Goal: Task Accomplishment & Management: Manage account settings

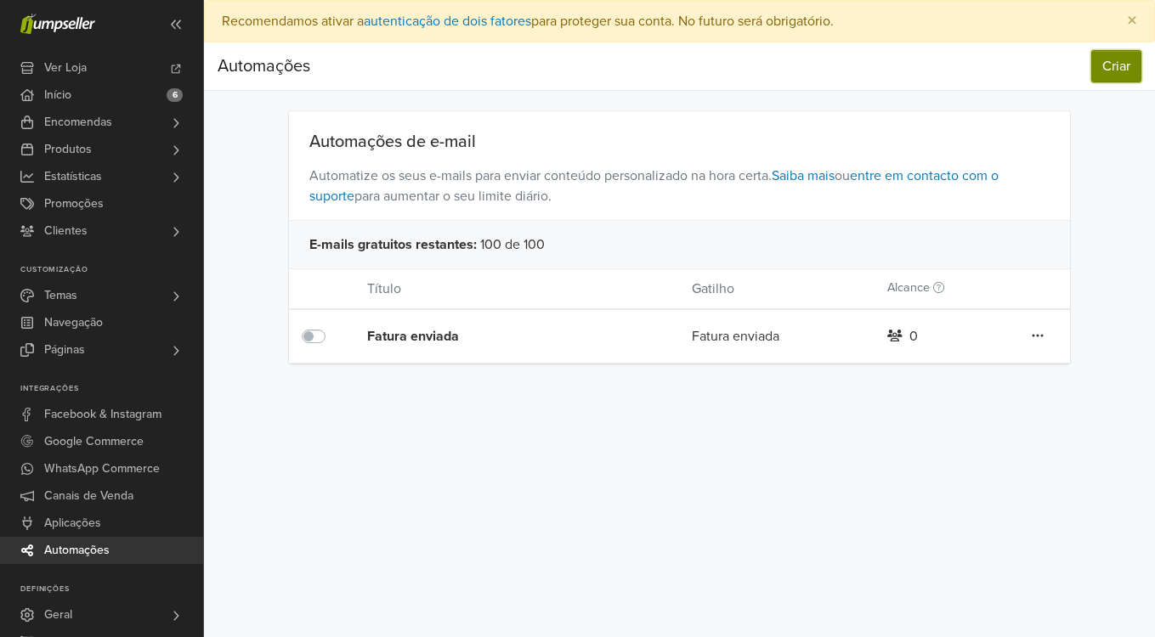
click at [1110, 71] on button "Criar" at bounding box center [1116, 66] width 50 height 32
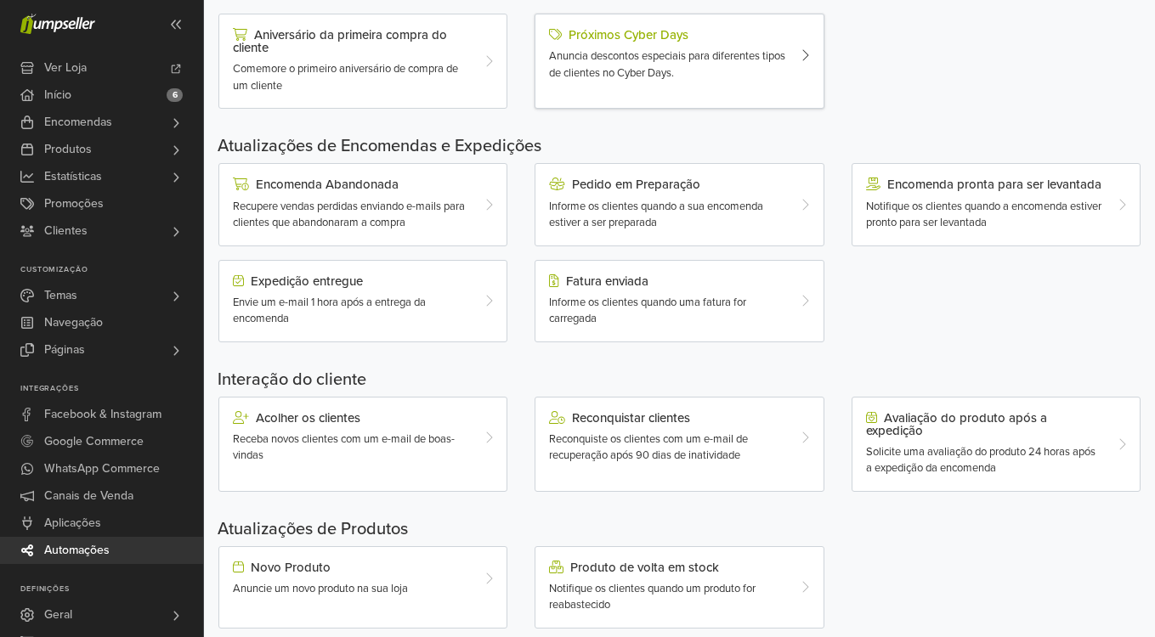
scroll to position [421, 0]
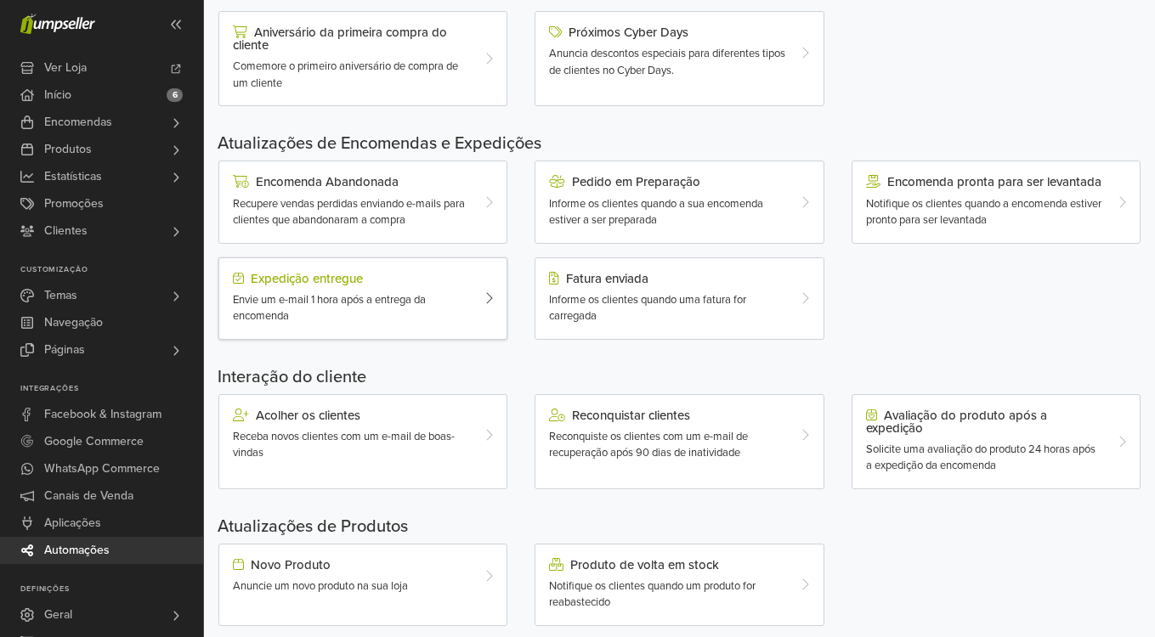
click at [417, 299] on span "Envie um e-mail 1 hora após a entrega da encomenda" at bounding box center [329, 308] width 193 height 31
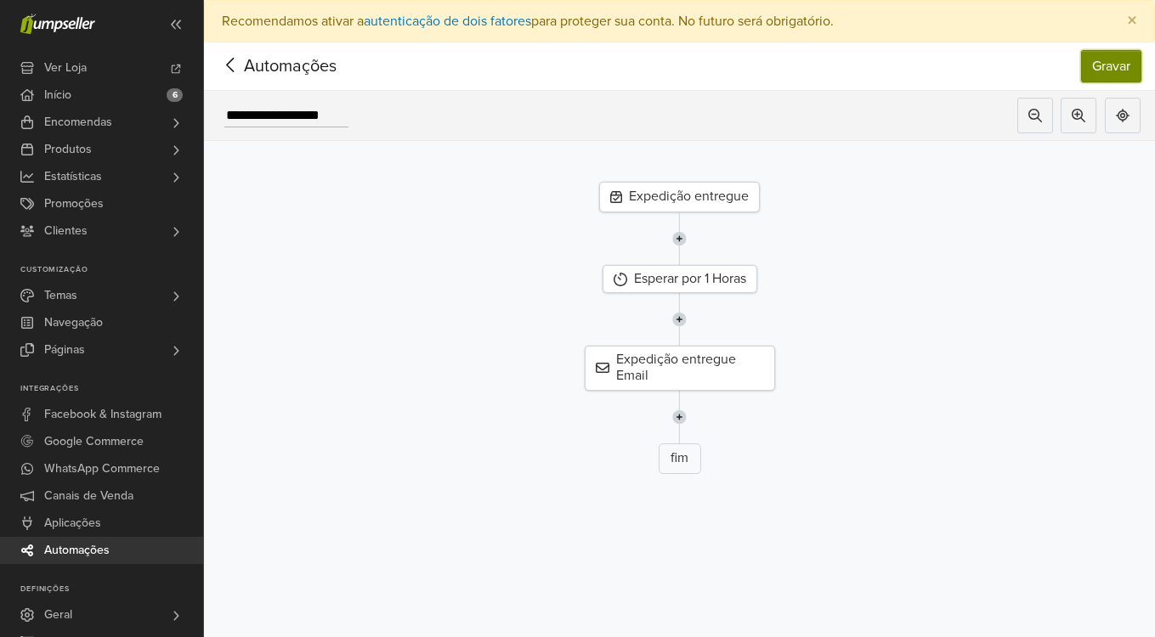
click at [1114, 66] on button "Gravar" at bounding box center [1111, 66] width 60 height 32
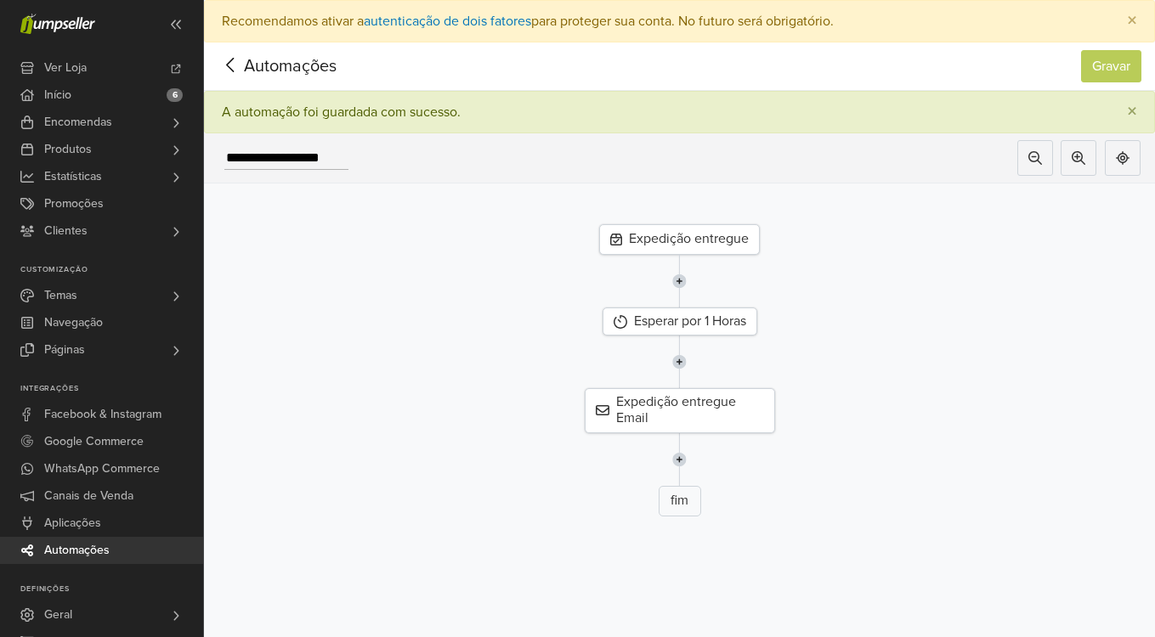
click at [225, 77] on div at bounding box center [230, 66] width 26 height 25
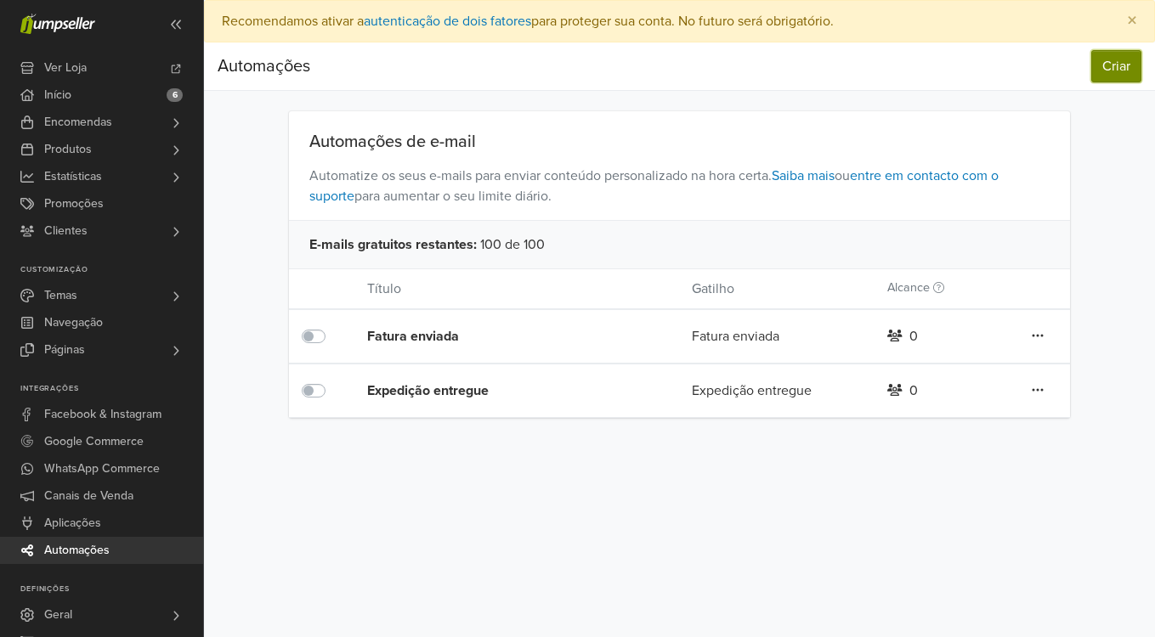
click at [1125, 72] on button "Criar" at bounding box center [1116, 66] width 50 height 32
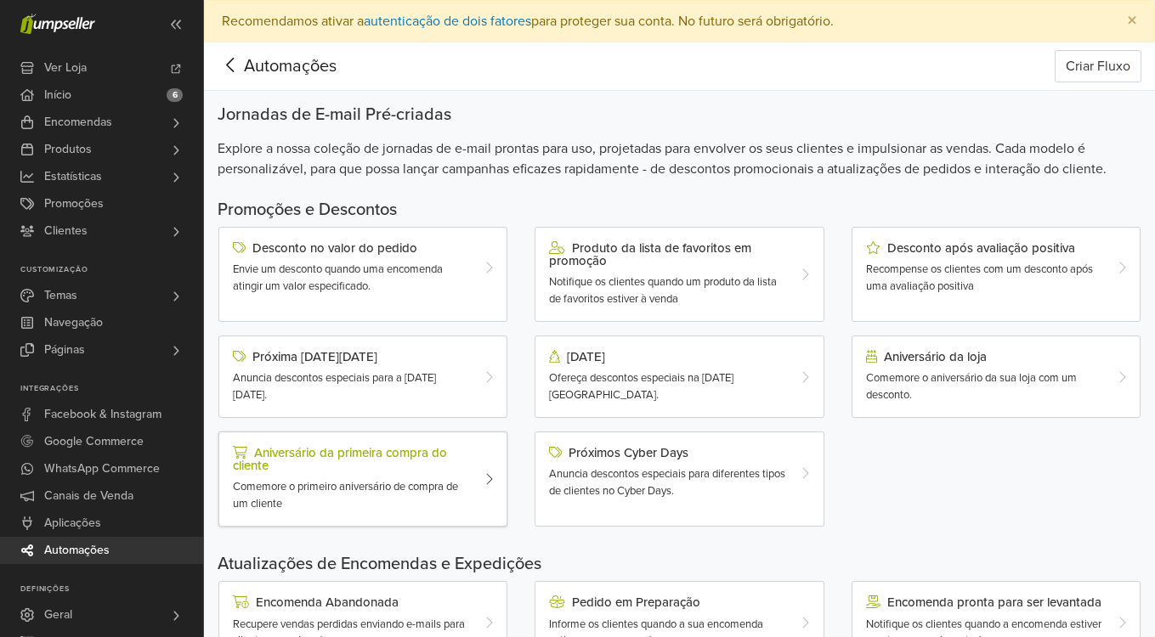
click at [349, 465] on div "Aniversário da primeira compra do cliente" at bounding box center [351, 459] width 236 height 26
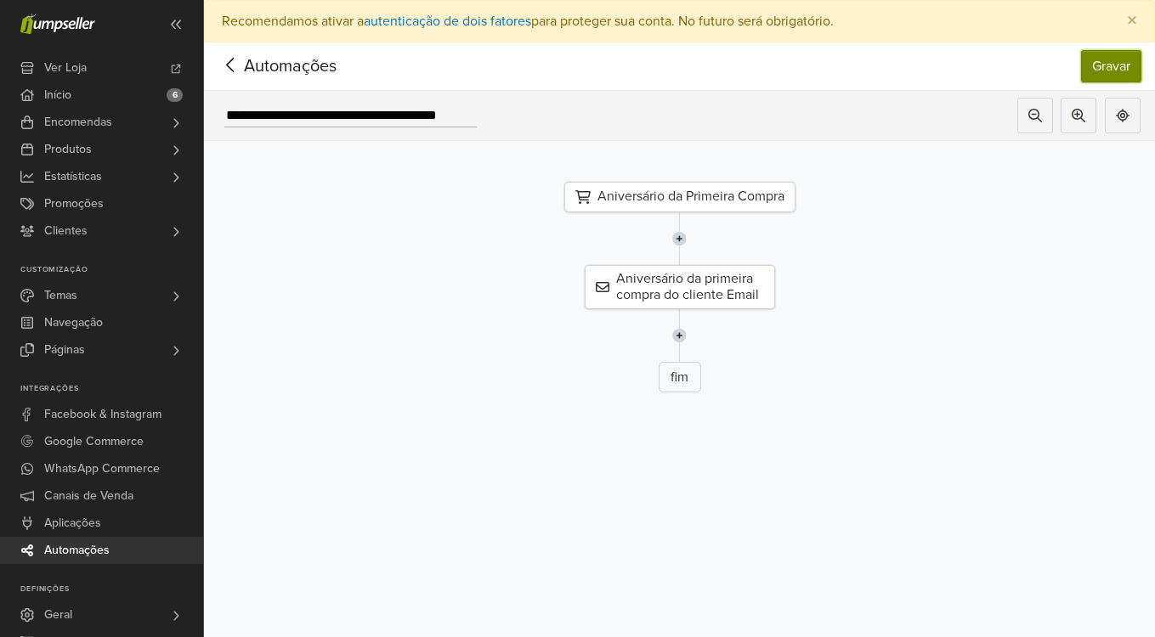
click at [1092, 68] on button "Gravar" at bounding box center [1111, 66] width 60 height 32
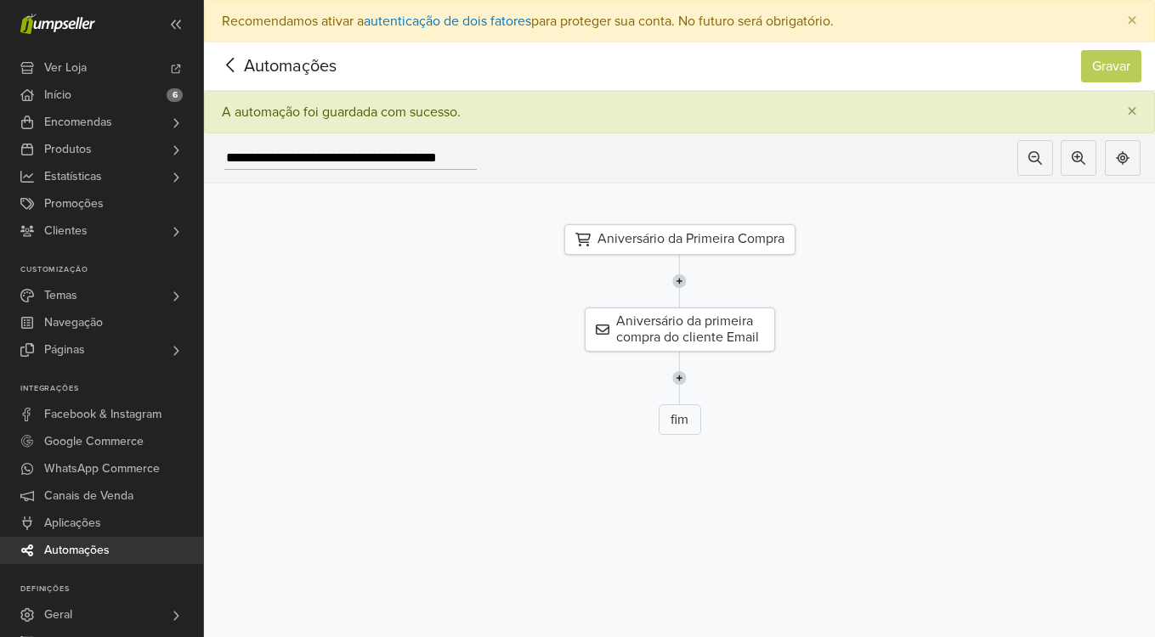
click at [237, 76] on icon at bounding box center [230, 64] width 26 height 21
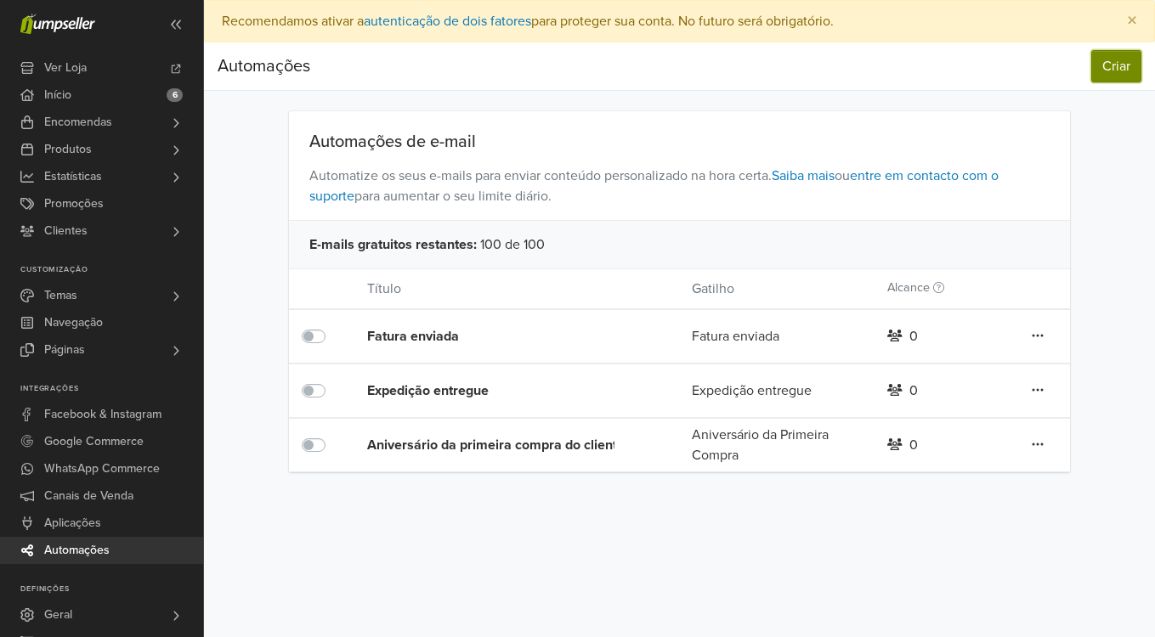
click at [1114, 71] on button "Criar" at bounding box center [1116, 66] width 50 height 32
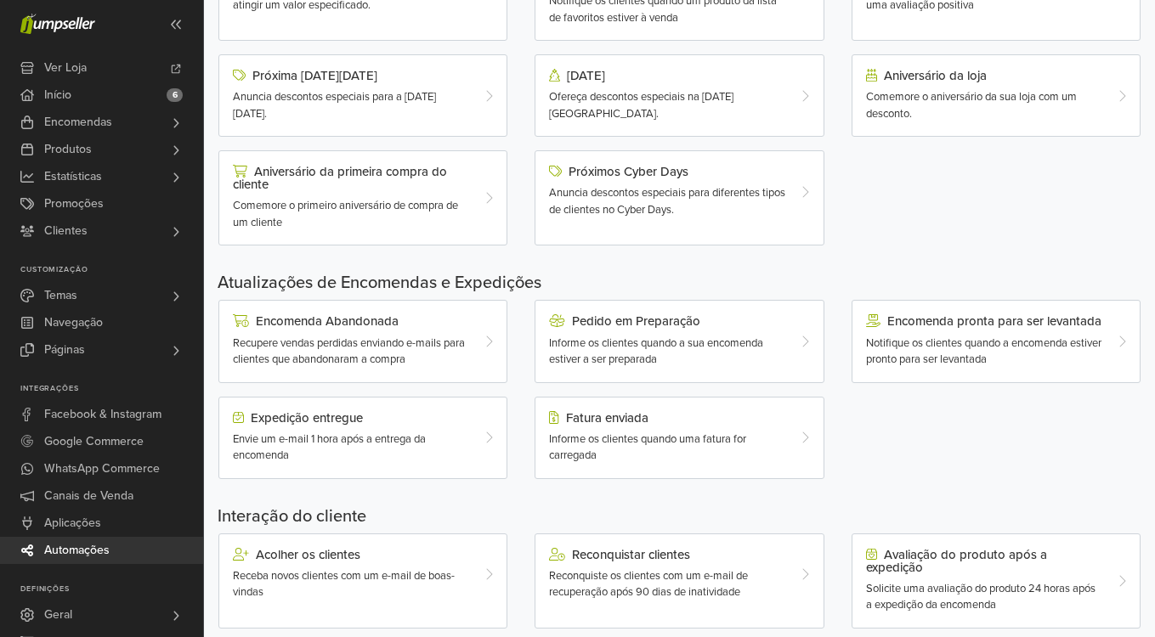
scroll to position [293, 0]
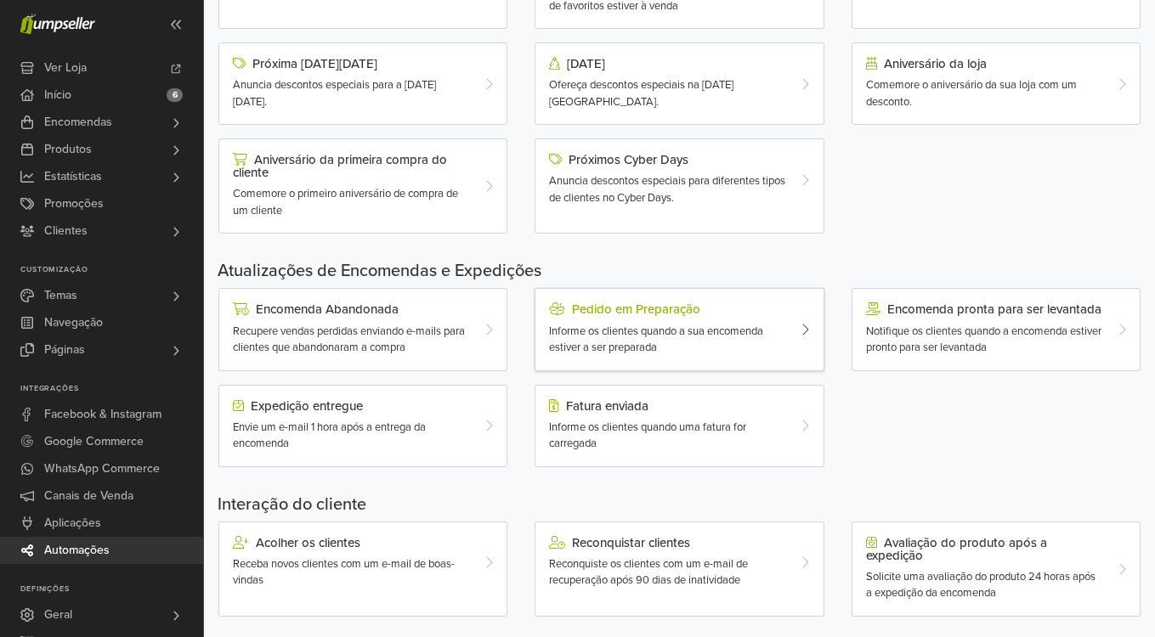
click at [700, 353] on div "Informe os clientes quando a sua encomenda estiver a ser preparada" at bounding box center [667, 340] width 236 height 33
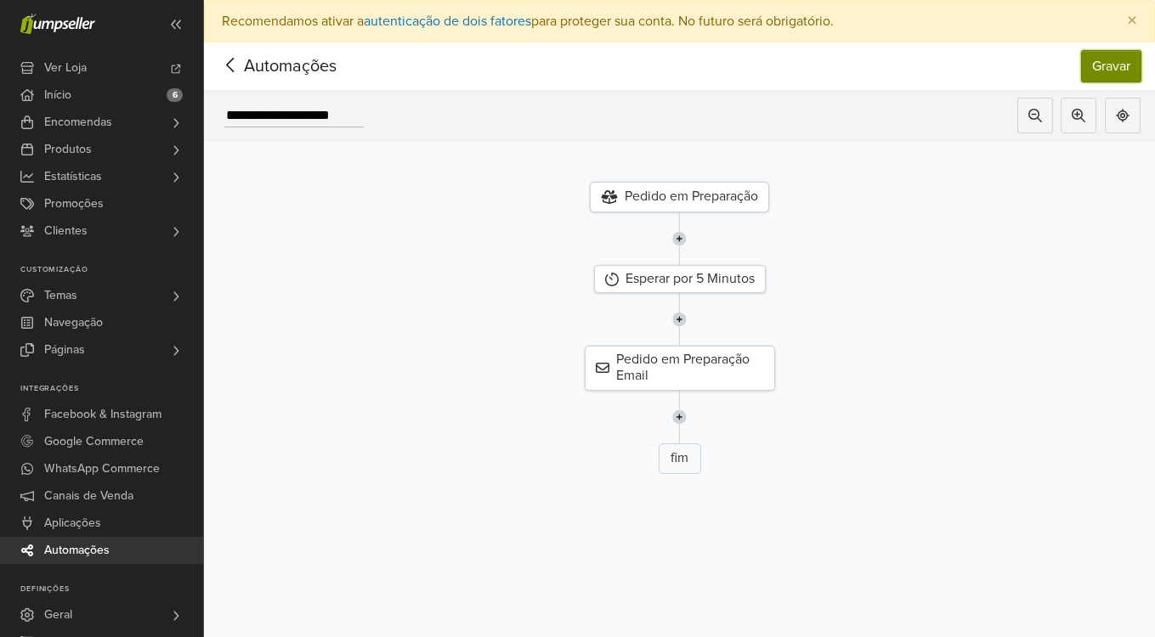
click at [1107, 61] on button "Gravar" at bounding box center [1111, 66] width 60 height 32
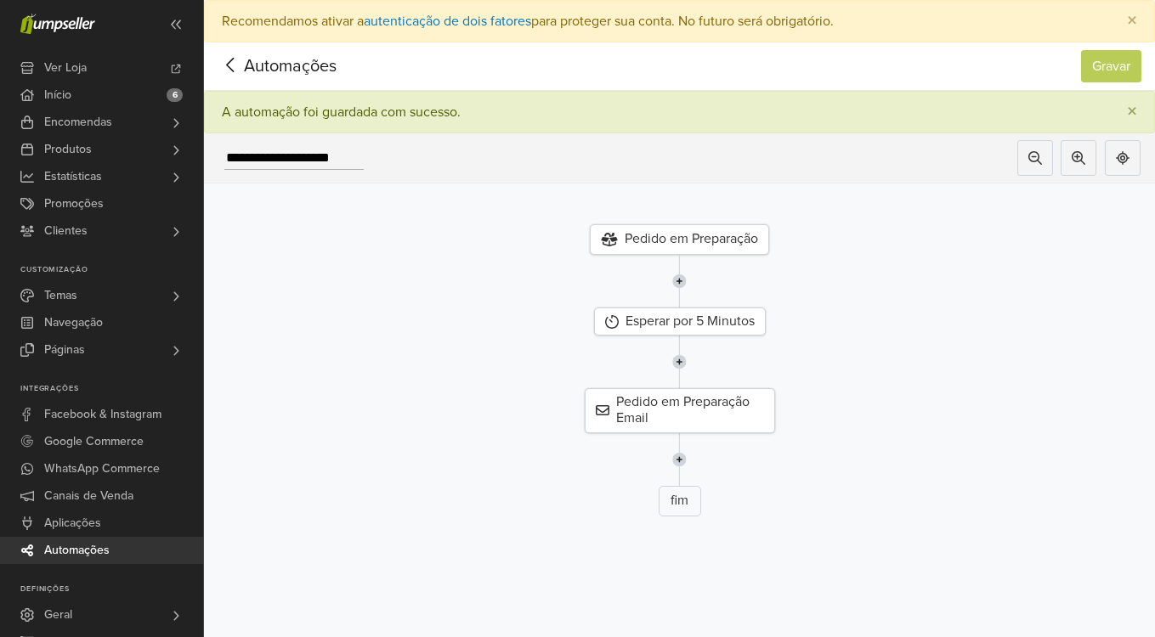
click at [234, 71] on icon at bounding box center [230, 64] width 26 height 21
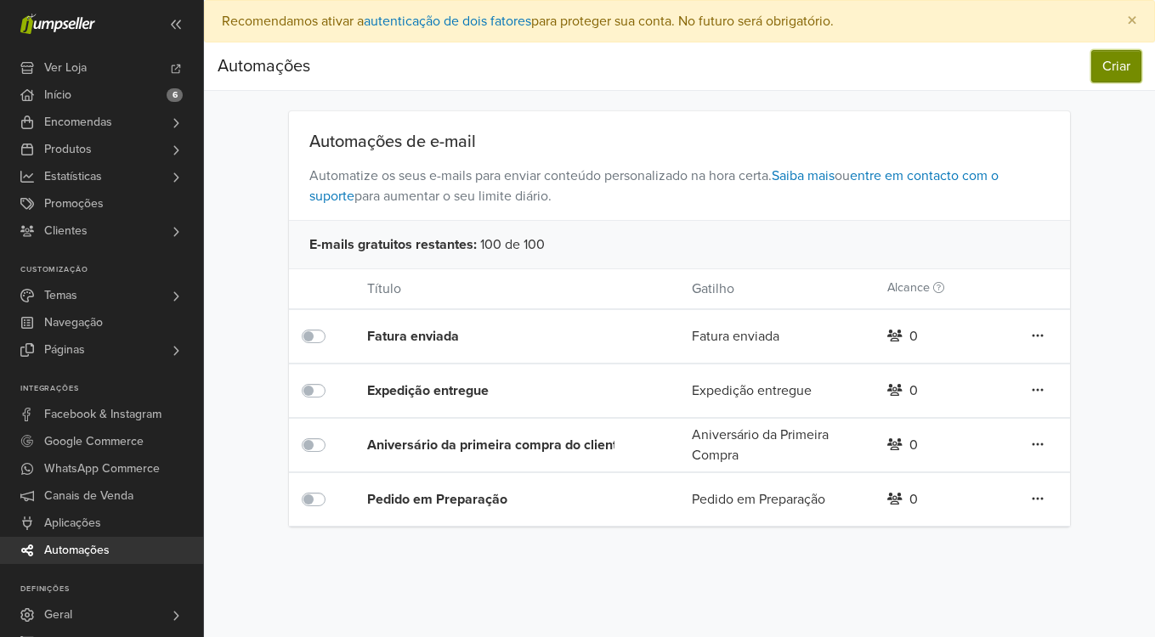
click at [1104, 70] on button "Criar" at bounding box center [1116, 66] width 50 height 32
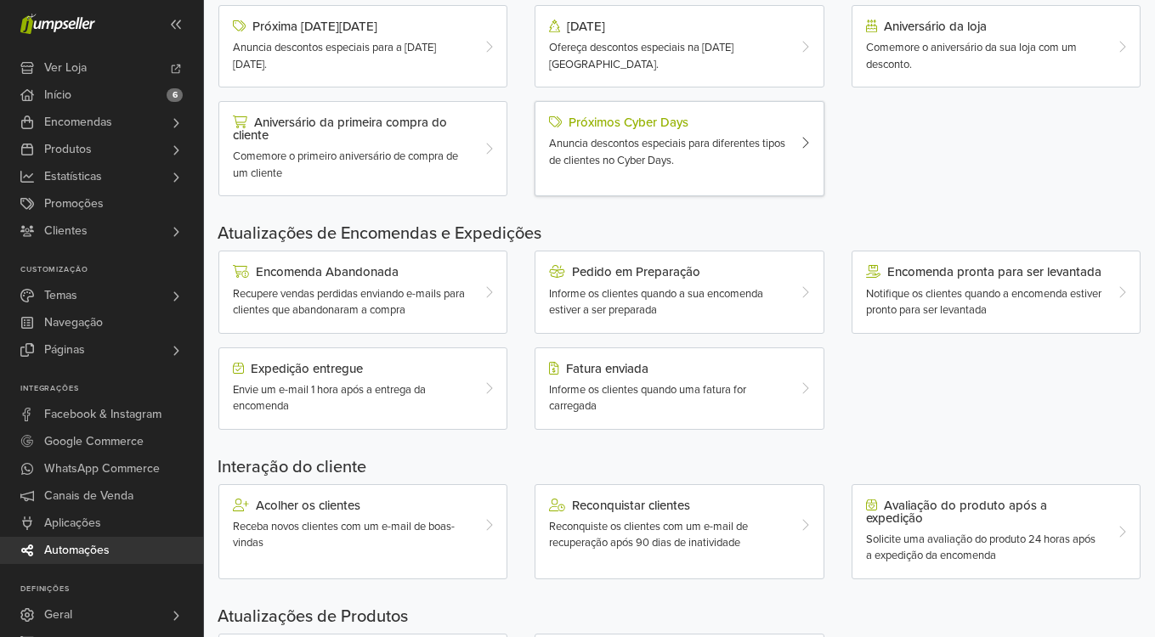
scroll to position [337, 0]
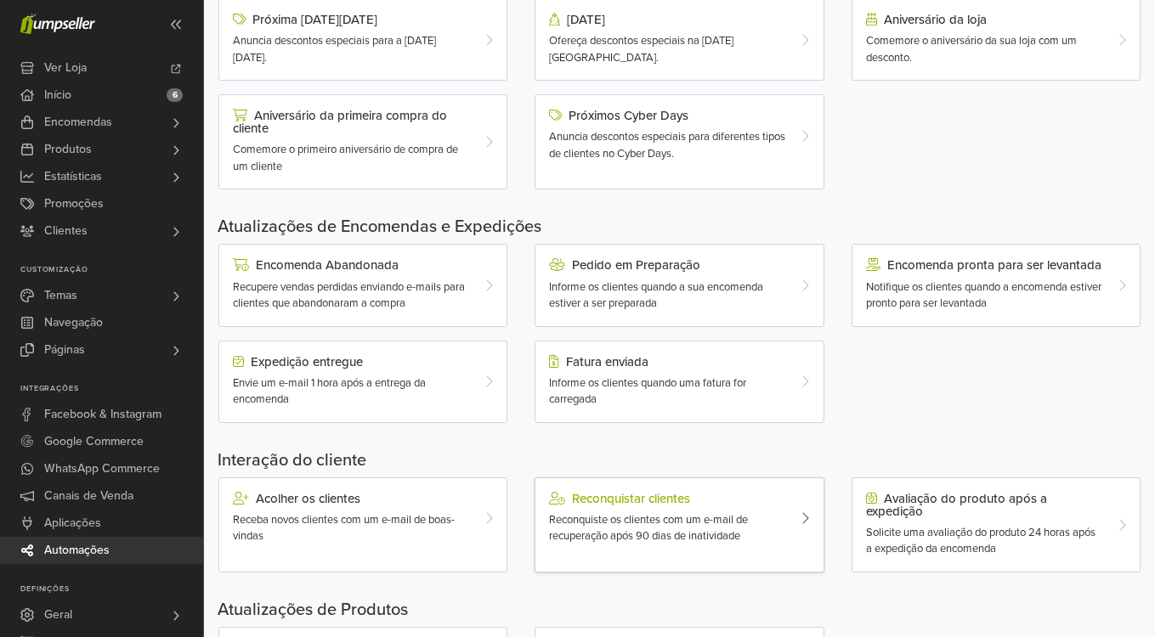
click at [726, 517] on span "Reconquiste os clientes com um e-mail de recuperação após 90 dias de inatividade" at bounding box center [648, 528] width 199 height 31
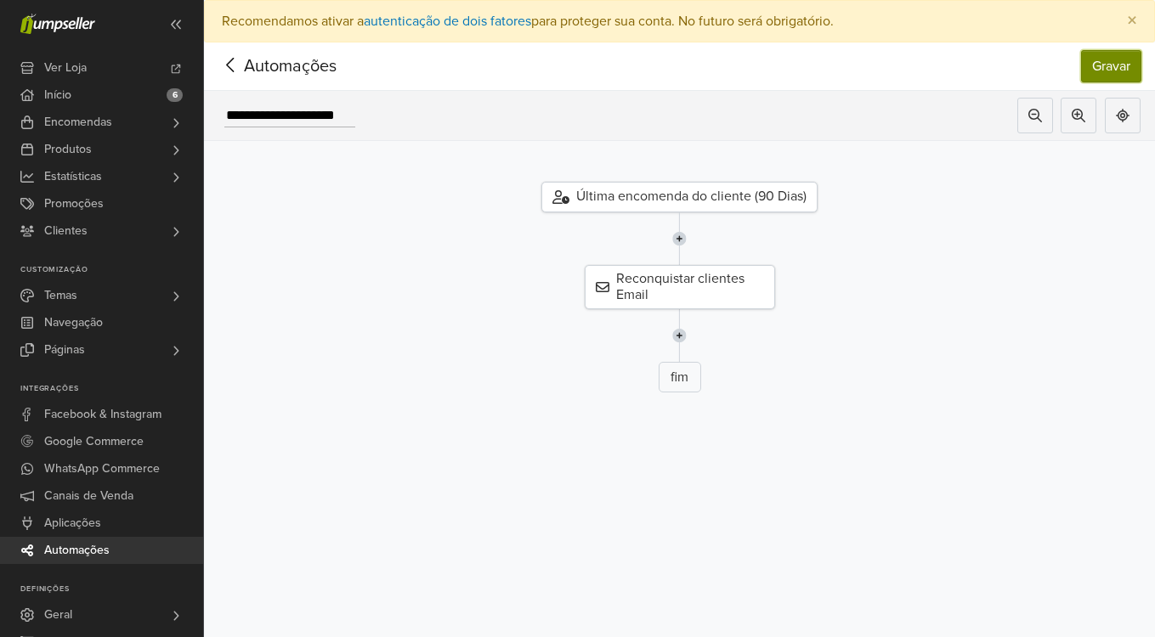
click at [1095, 74] on button "Gravar" at bounding box center [1111, 66] width 60 height 32
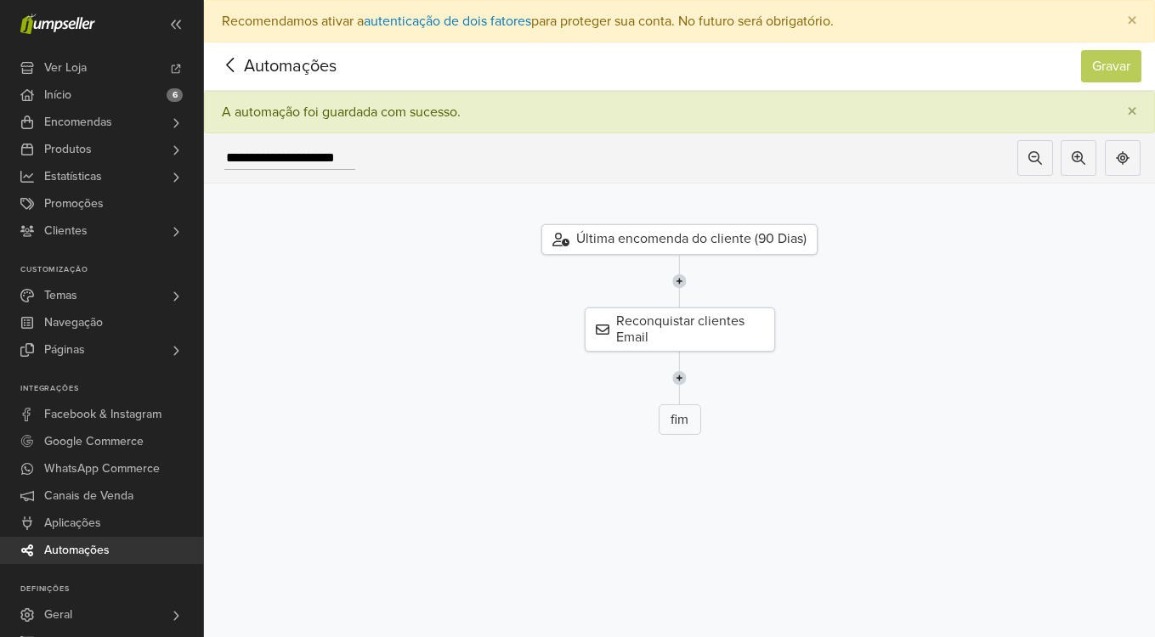
click at [244, 65] on span "Automações" at bounding box center [263, 66] width 93 height 25
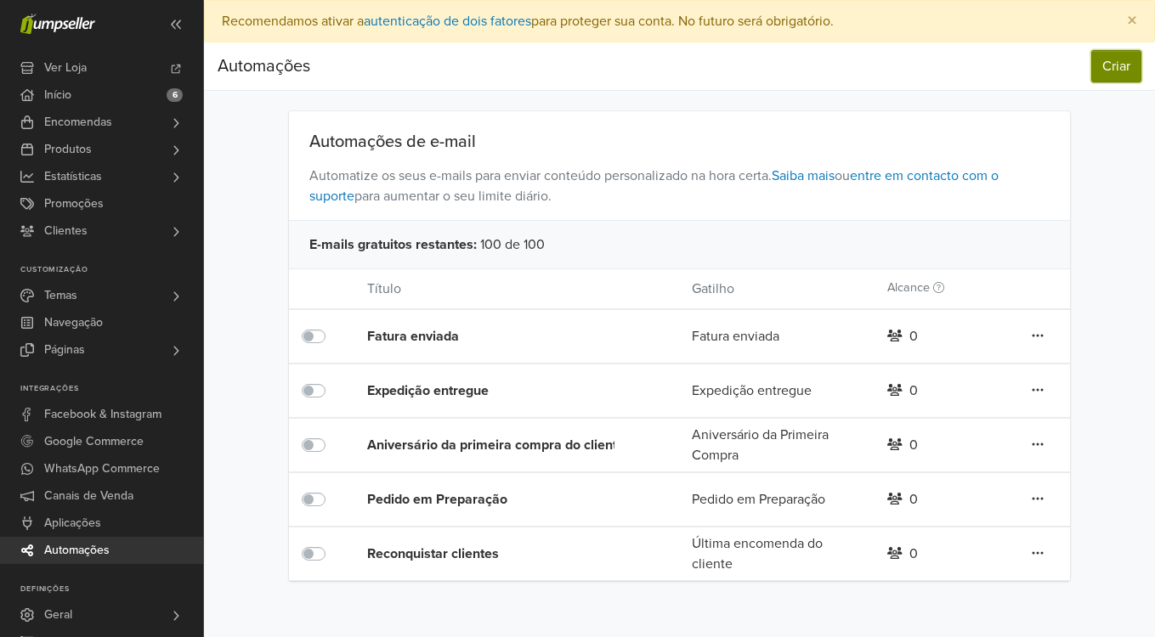
click at [1126, 74] on button "Criar" at bounding box center [1116, 66] width 50 height 32
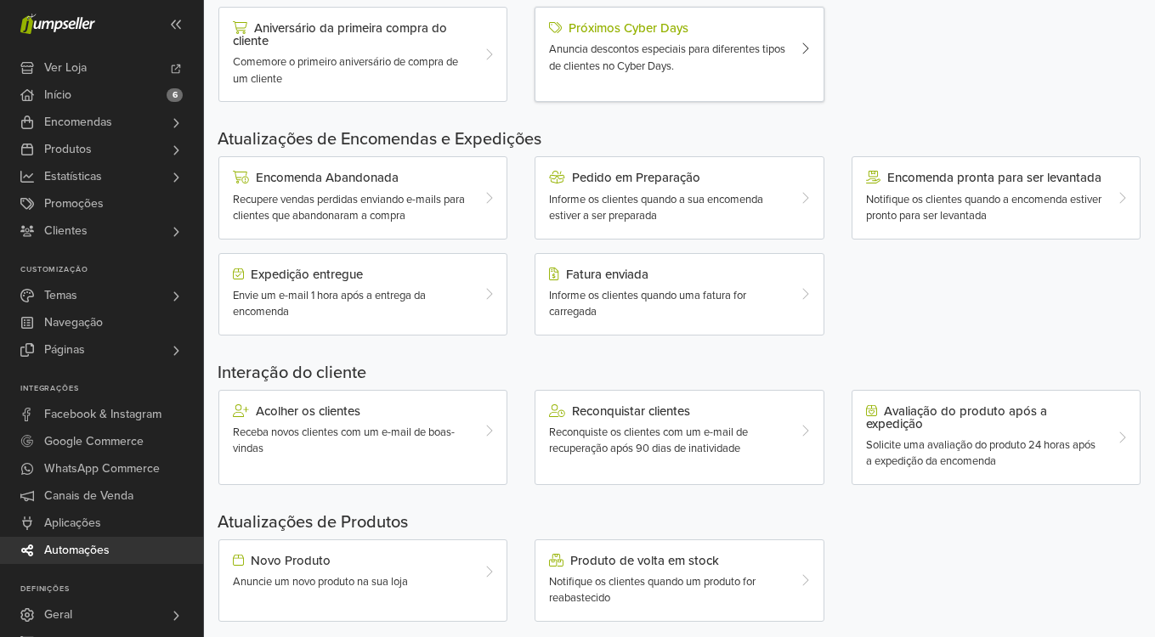
scroll to position [430, 0]
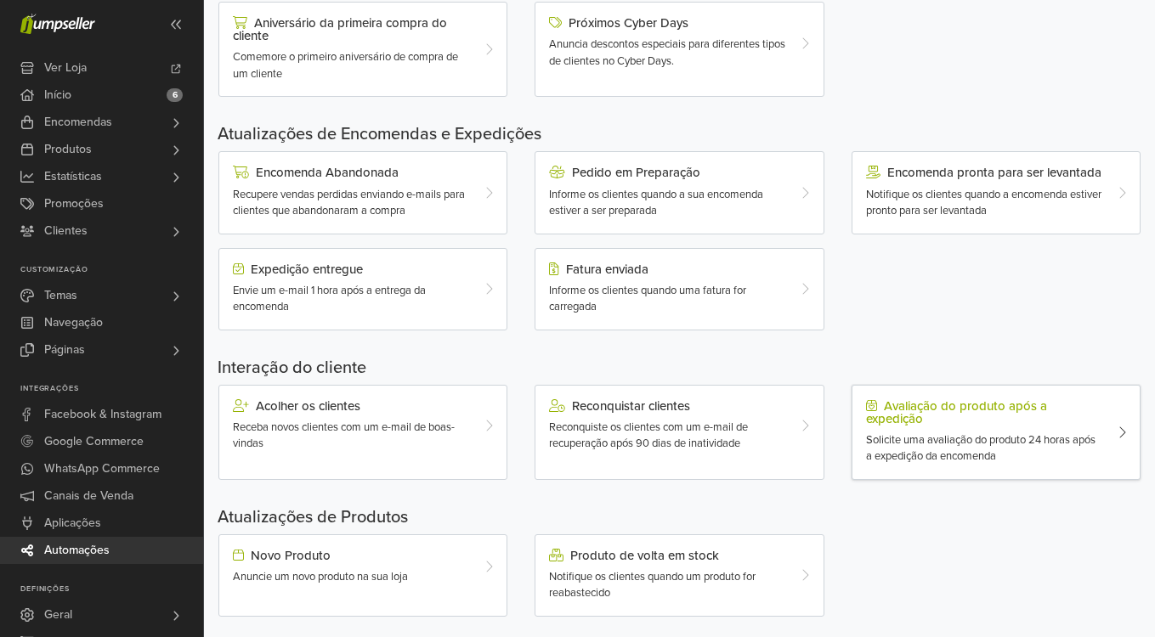
click at [958, 412] on div "Avaliação do produto após a expedição" at bounding box center [984, 412] width 236 height 26
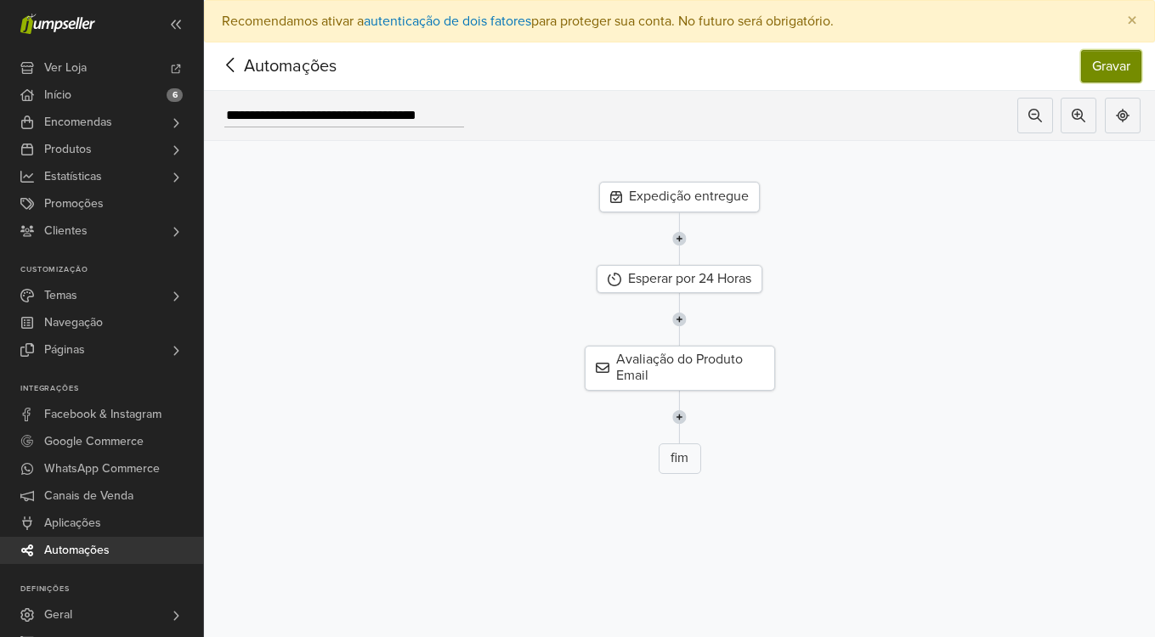
click at [1101, 69] on button "Gravar" at bounding box center [1111, 66] width 60 height 32
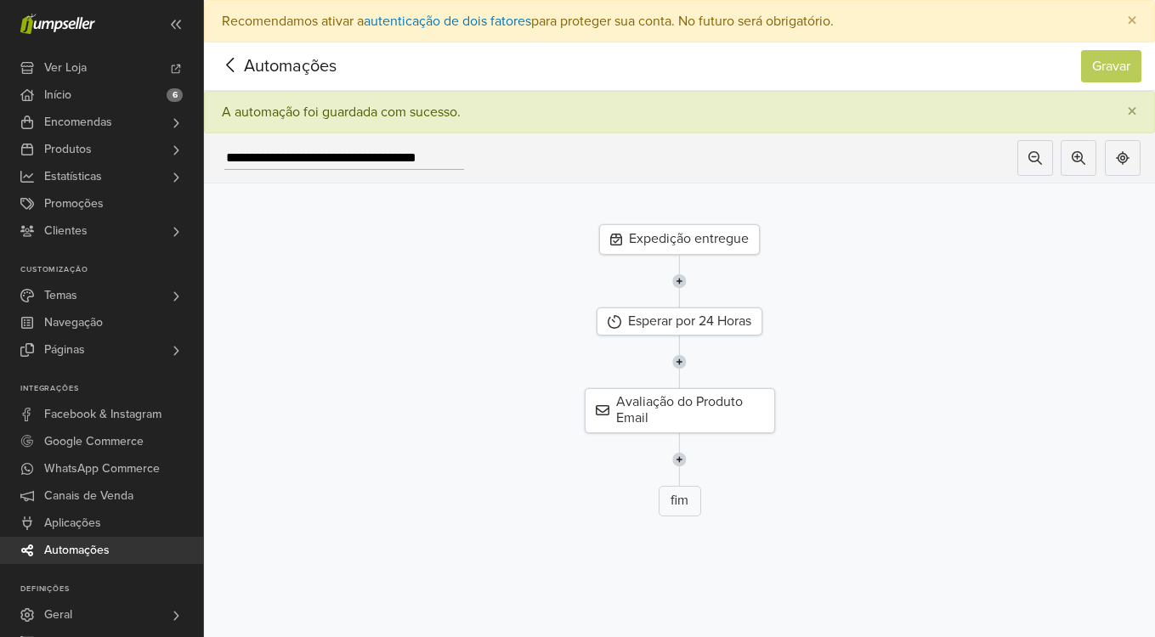
click at [234, 57] on icon at bounding box center [230, 64] width 26 height 21
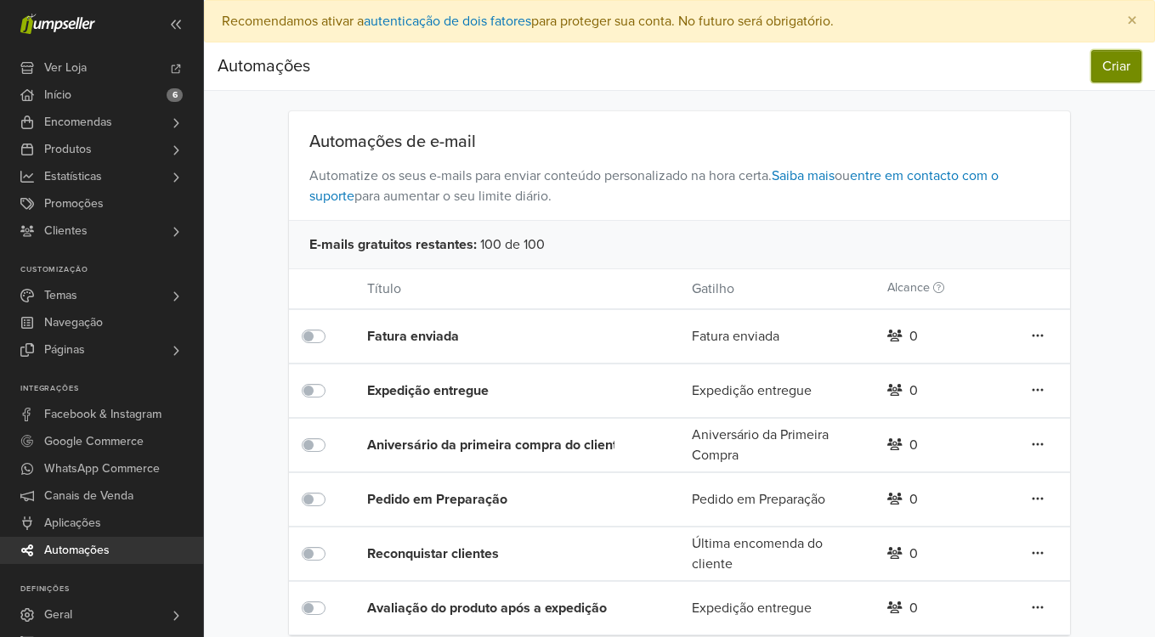
click at [1110, 61] on button "Criar" at bounding box center [1116, 66] width 50 height 32
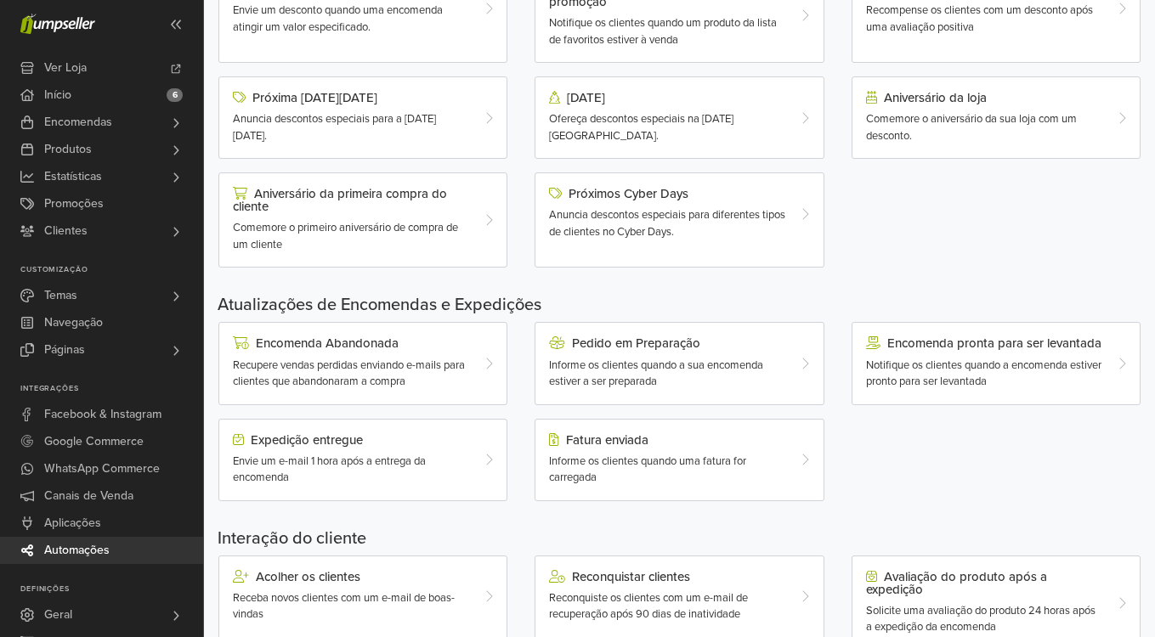
scroll to position [264, 0]
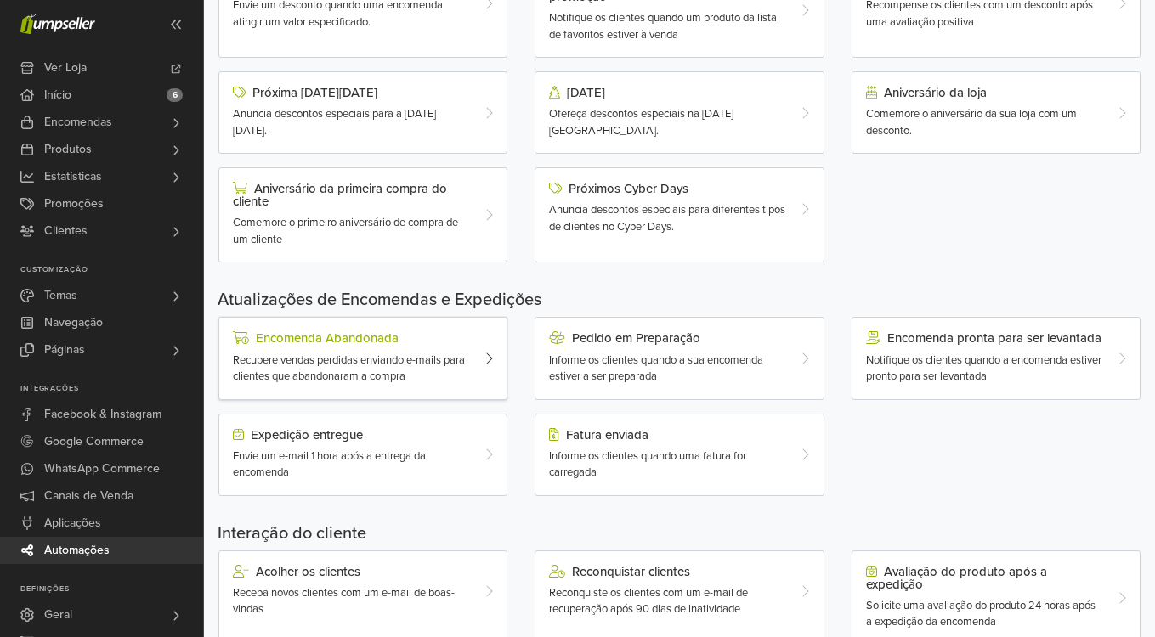
click at [438, 364] on span "Recupere vendas perdidas enviando e-mails para clientes que abandonaram a compra" at bounding box center [349, 368] width 232 height 31
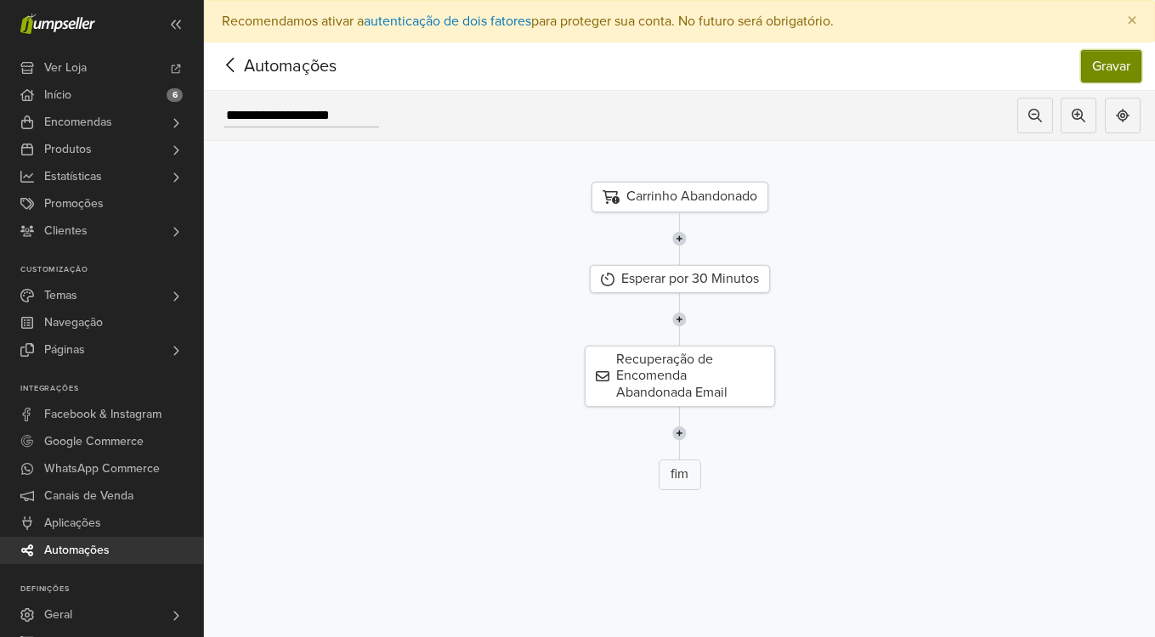
click at [1108, 66] on button "Gravar" at bounding box center [1111, 66] width 60 height 32
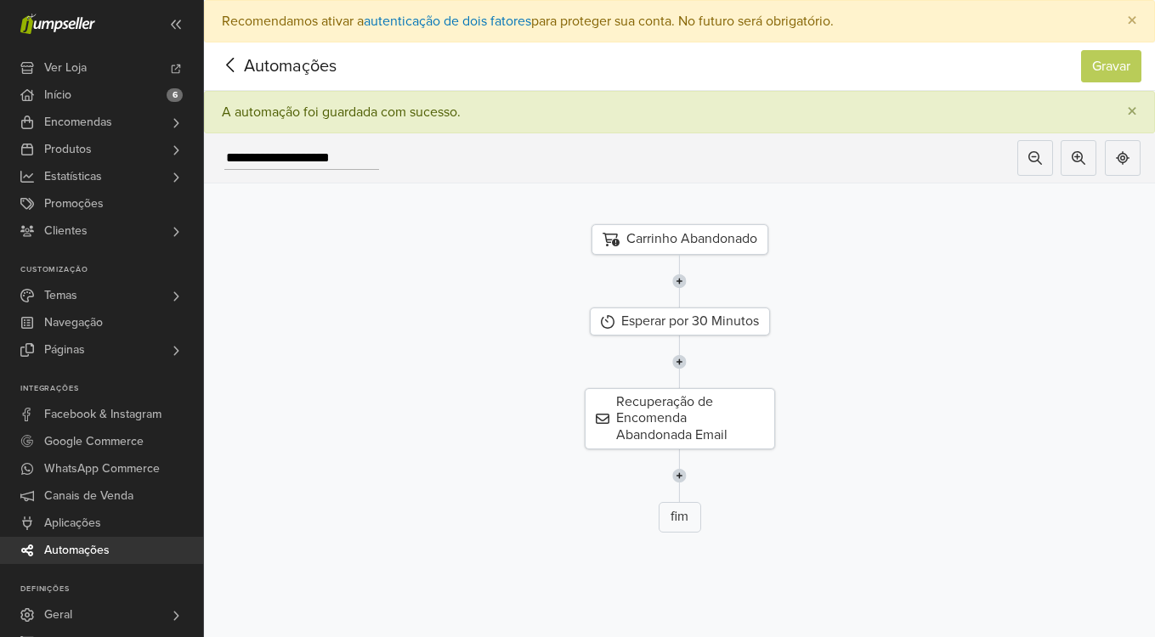
click at [227, 66] on icon at bounding box center [230, 65] width 8 height 14
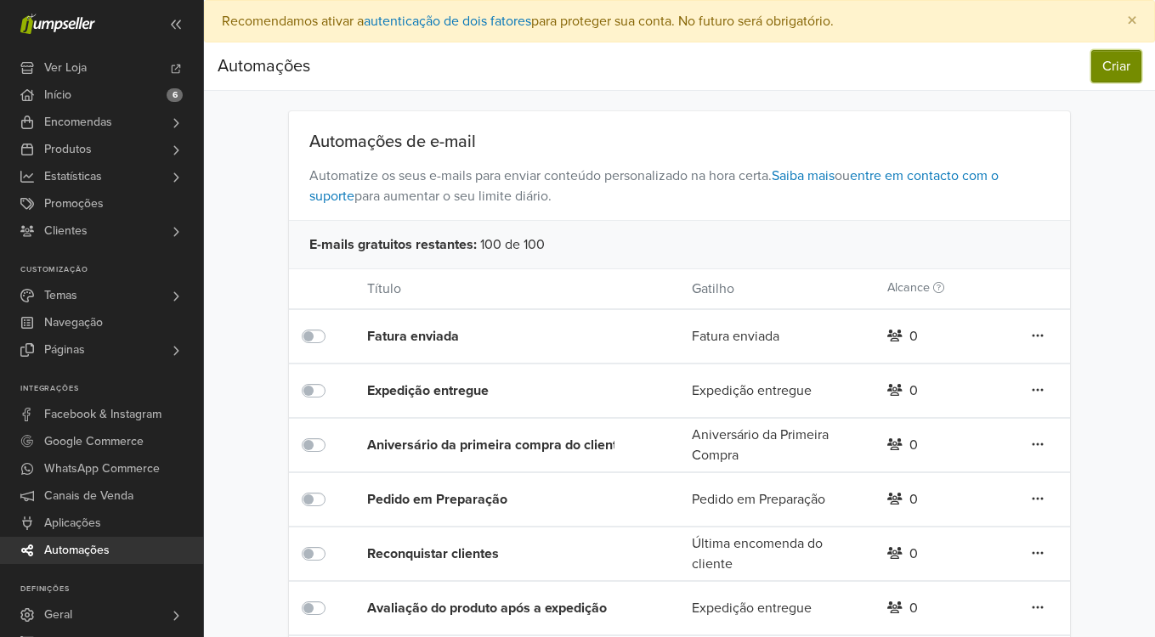
click at [1115, 69] on button "Criar" at bounding box center [1116, 66] width 50 height 32
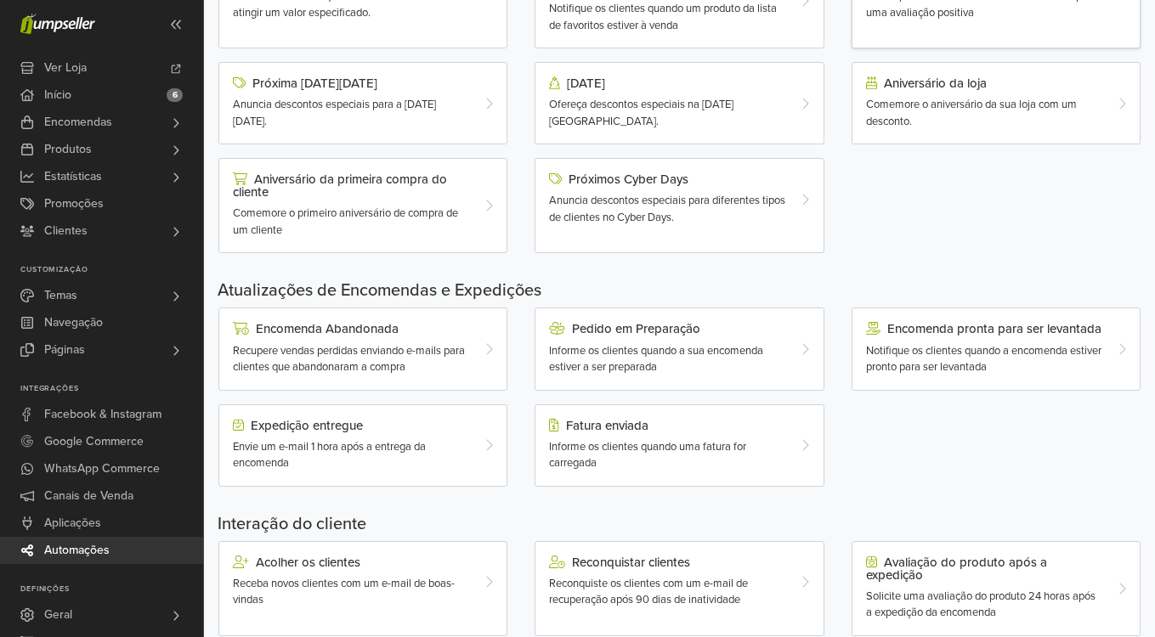
scroll to position [450, 0]
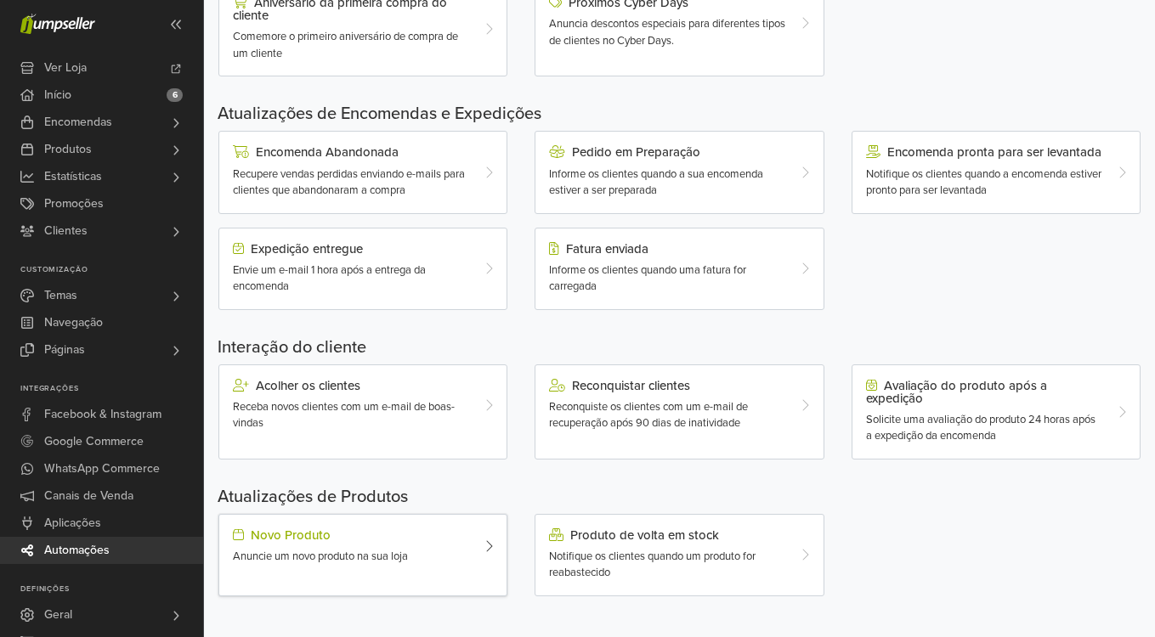
click at [478, 551] on div "Novo Produto Anuncie um novo produto na sua loja" at bounding box center [351, 546] width 262 height 37
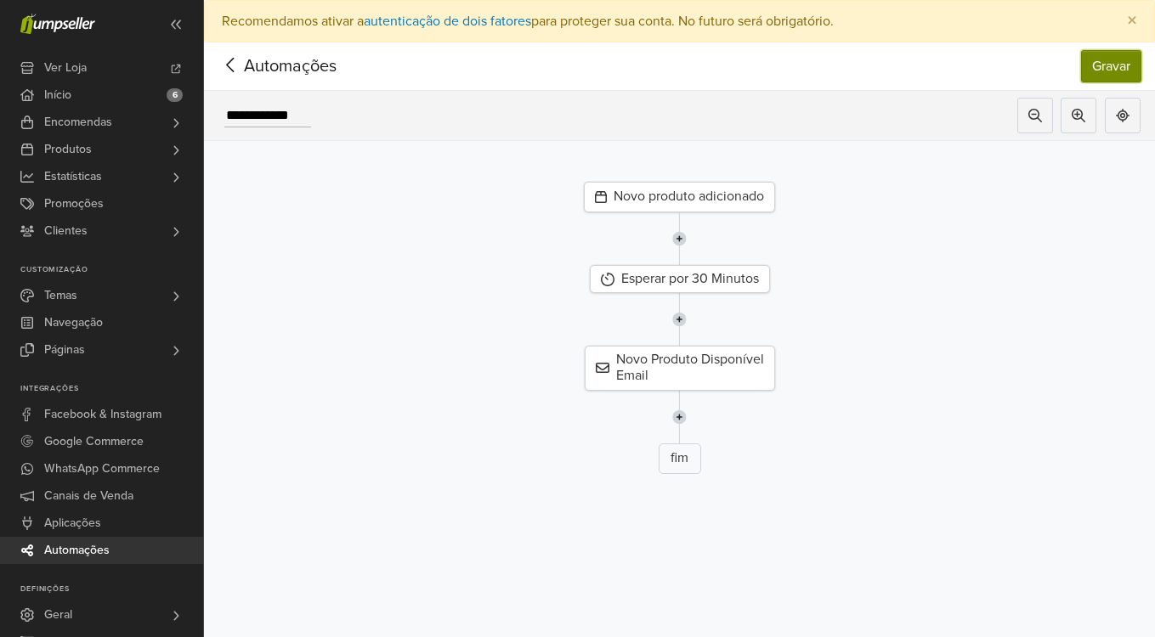
click at [1089, 68] on button "Gravar" at bounding box center [1111, 66] width 60 height 32
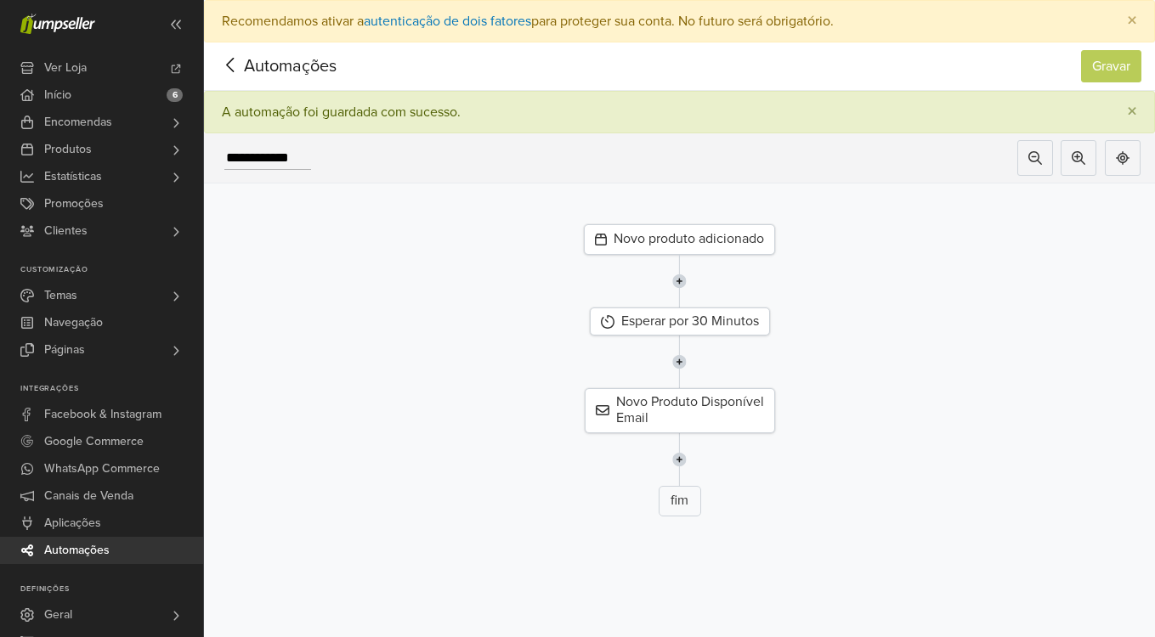
click at [225, 66] on icon at bounding box center [230, 64] width 26 height 21
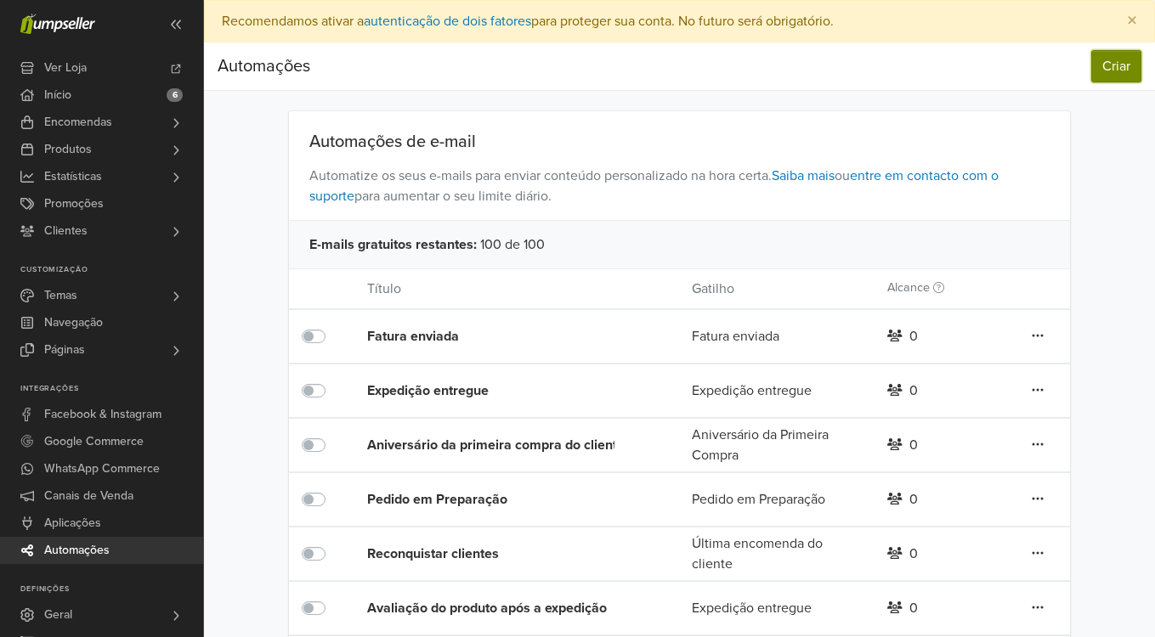
click at [1109, 71] on button "Criar" at bounding box center [1116, 66] width 50 height 32
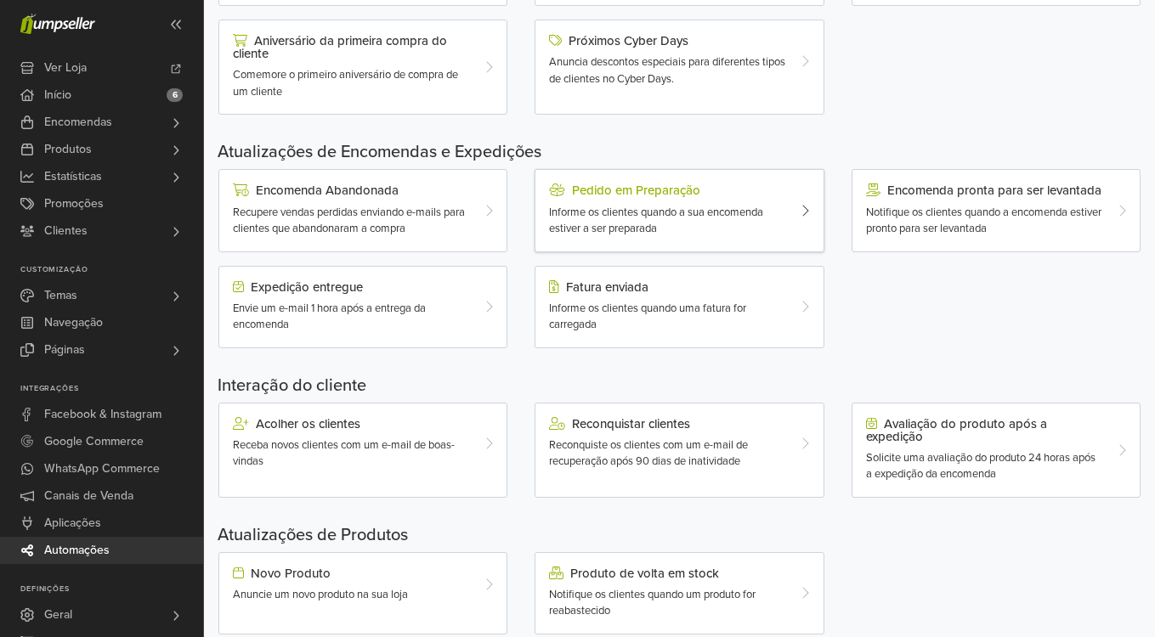
scroll to position [416, 0]
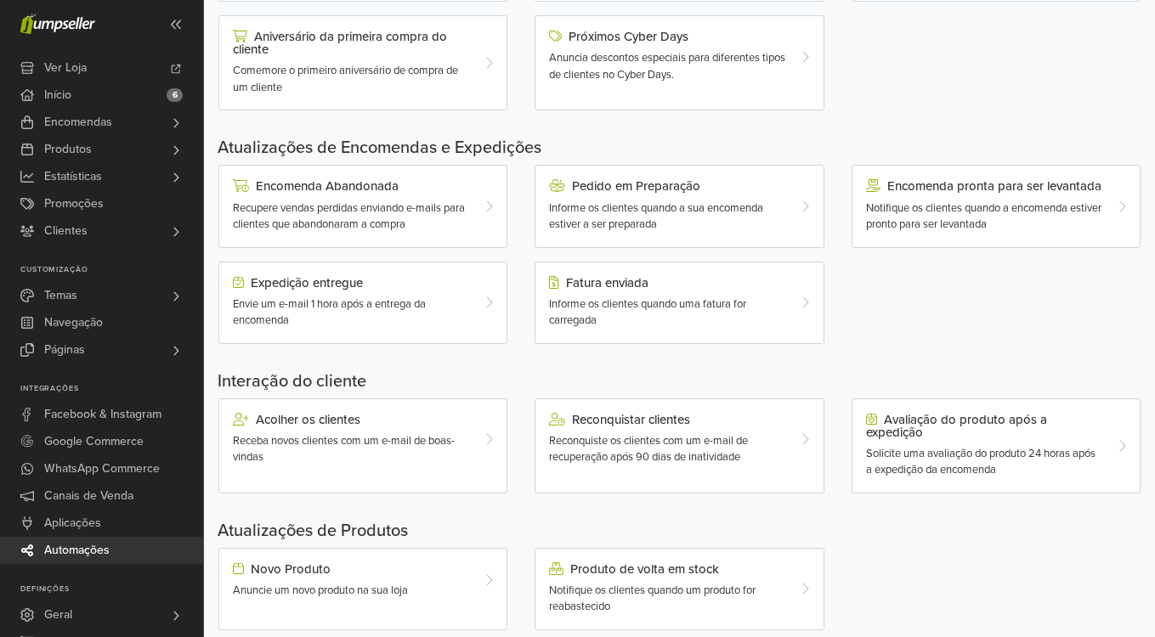
click at [361, 434] on div "Receba novos clientes com um e-mail de boas-vindas" at bounding box center [351, 449] width 236 height 33
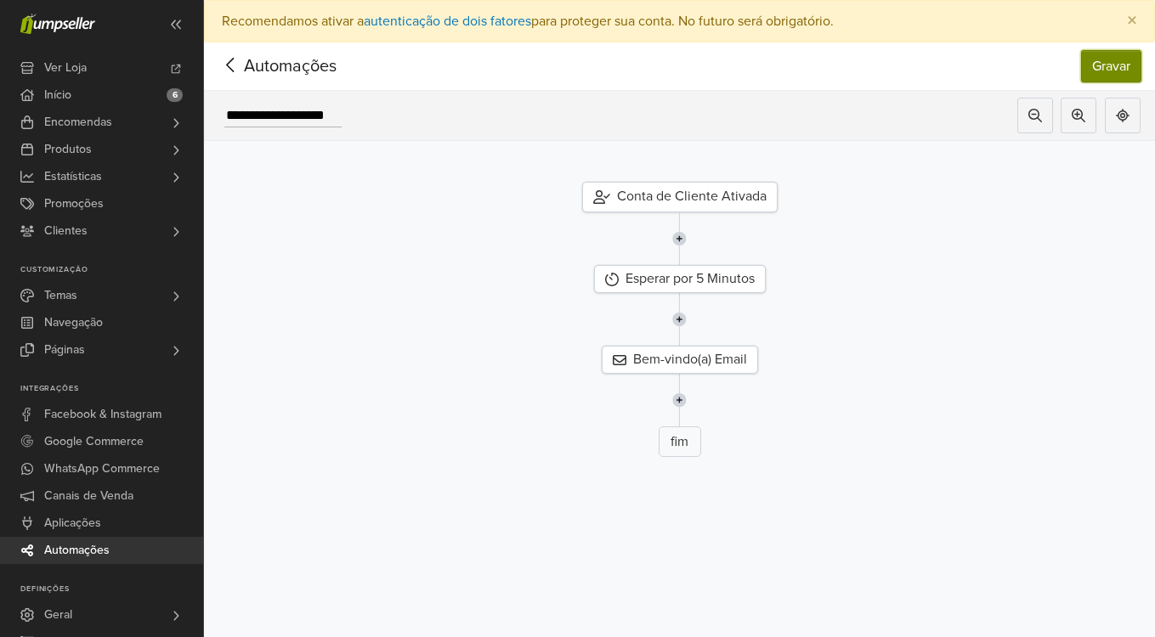
click at [1121, 69] on button "Gravar" at bounding box center [1111, 66] width 60 height 32
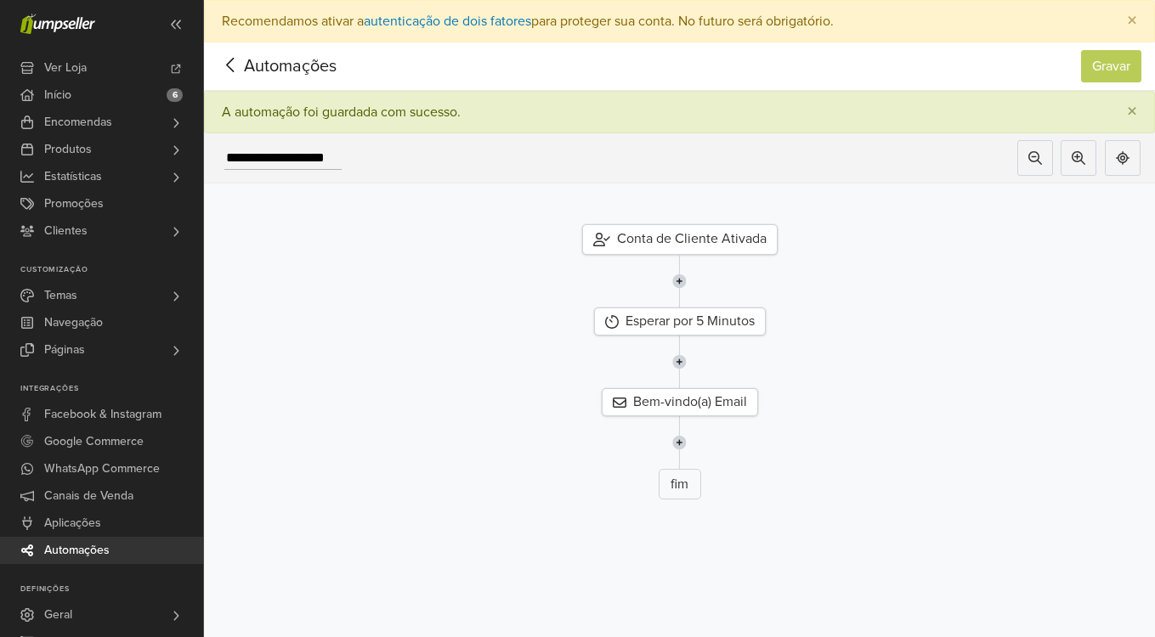
click at [234, 62] on icon at bounding box center [230, 64] width 26 height 21
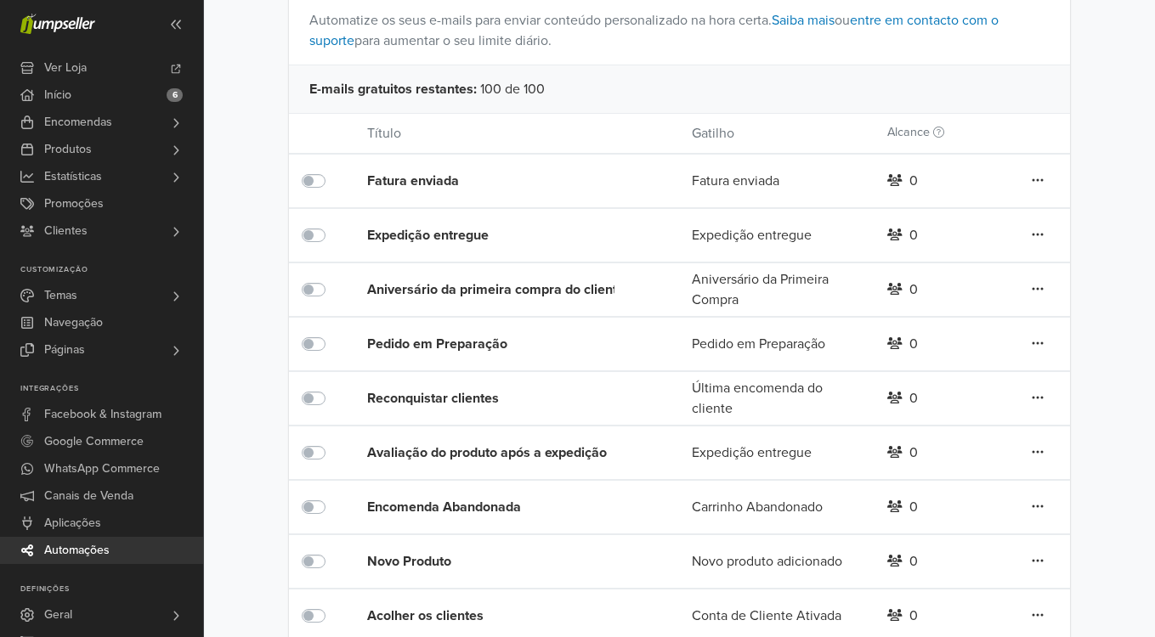
scroll to position [181, 0]
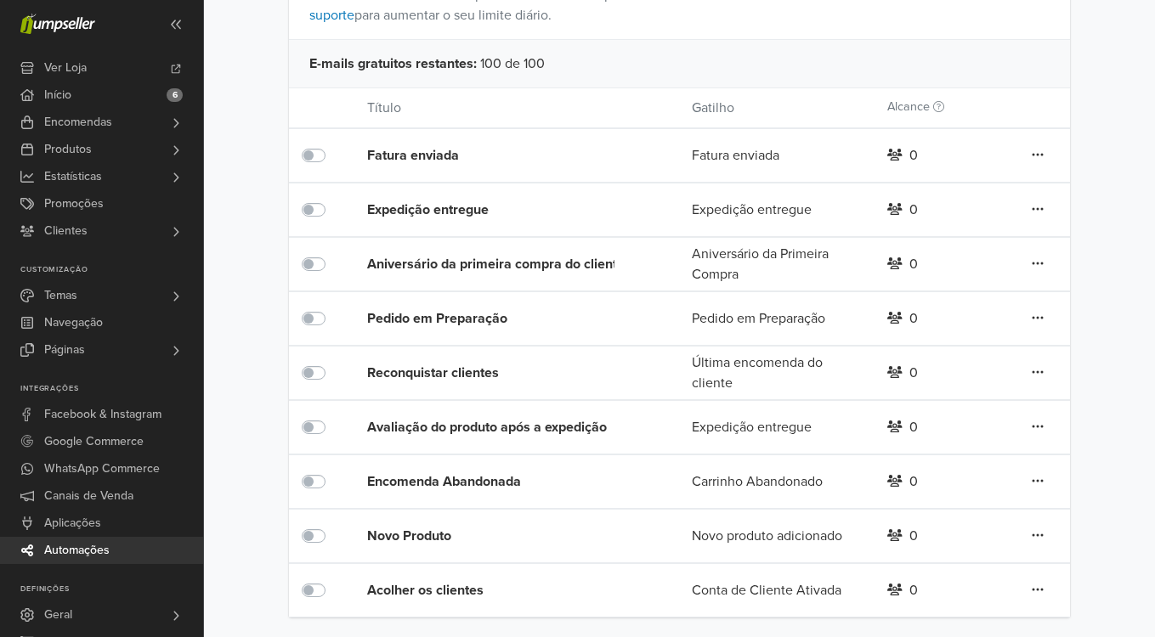
click at [1057, 466] on div "Encomenda Abandonada [PERSON_NAME] Abandonado 0 Editar Duplicar Apagar" at bounding box center [679, 482] width 781 height 54
click at [1037, 167] on link at bounding box center [1038, 155] width 14 height 22
click at [1080, 534] on div "Automações de e-mail Automatize os seus e-mails para enviar conteúdo personaliz…" at bounding box center [679, 273] width 951 height 687
click at [919, 488] on div "0" at bounding box center [939, 482] width 130 height 20
click at [918, 488] on div "0" at bounding box center [939, 482] width 130 height 20
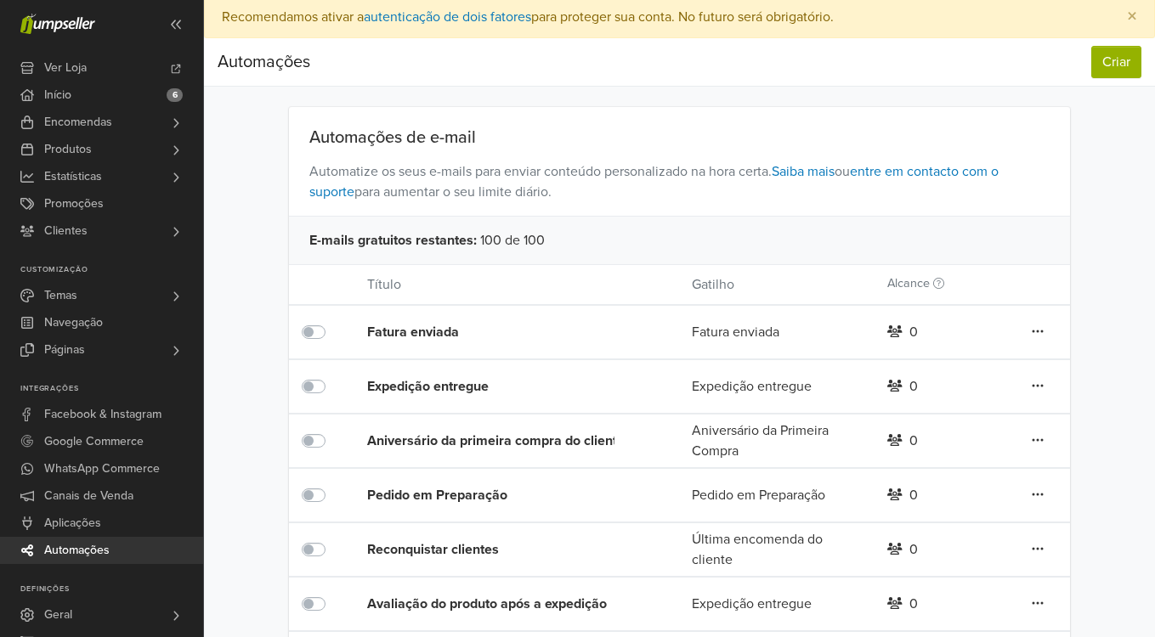
scroll to position [0, 0]
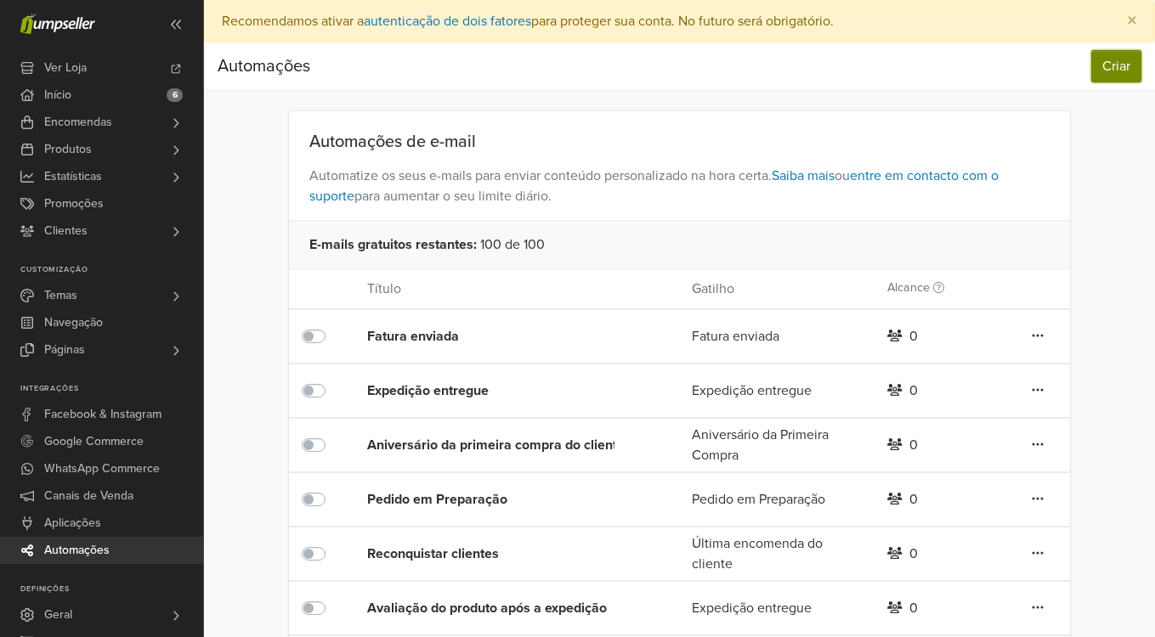
click at [1120, 67] on button "Criar" at bounding box center [1116, 66] width 50 height 32
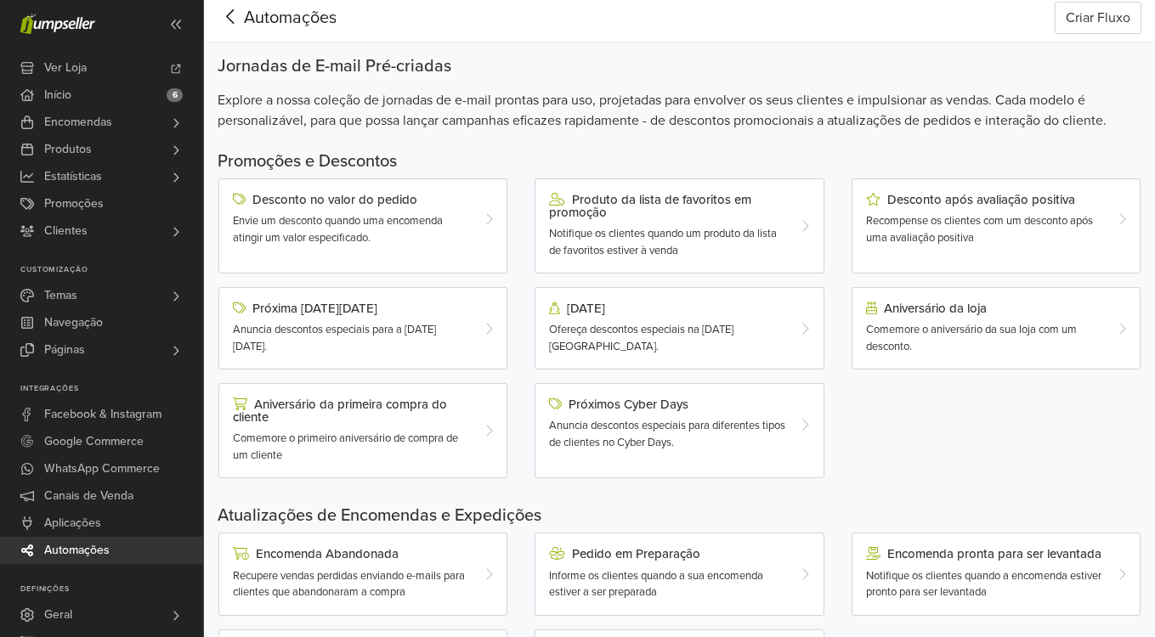
scroll to position [50, 0]
click at [722, 325] on span "Ofereça descontos especiais na [DATE][GEOGRAPHIC_DATA]." at bounding box center [641, 336] width 184 height 31
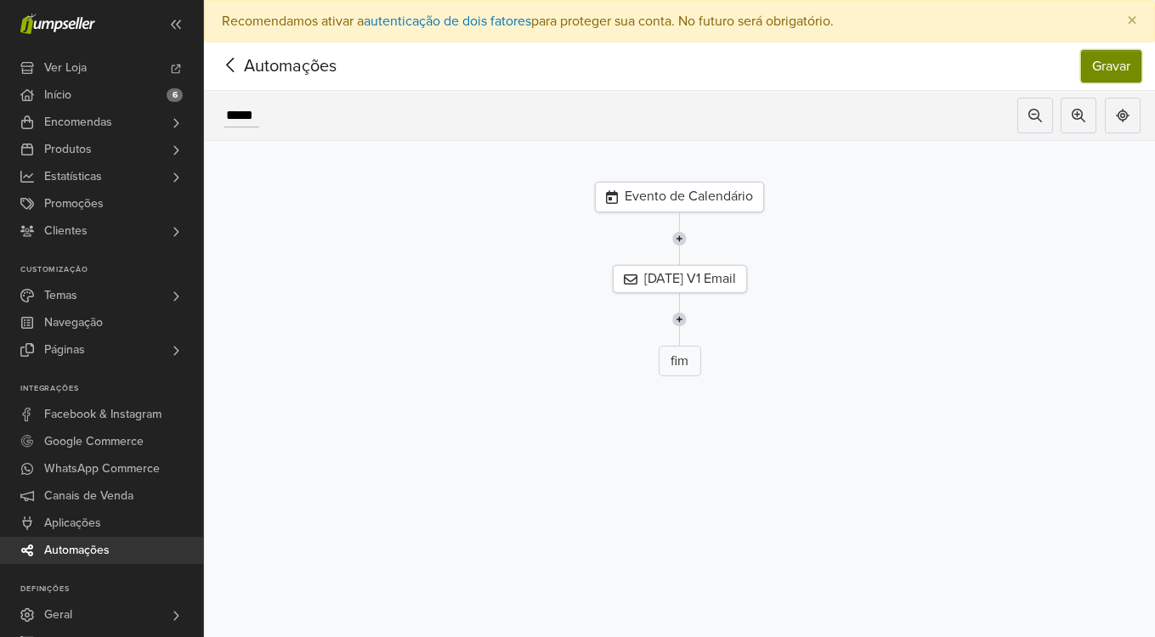
click at [1104, 77] on button "Gravar" at bounding box center [1111, 66] width 60 height 32
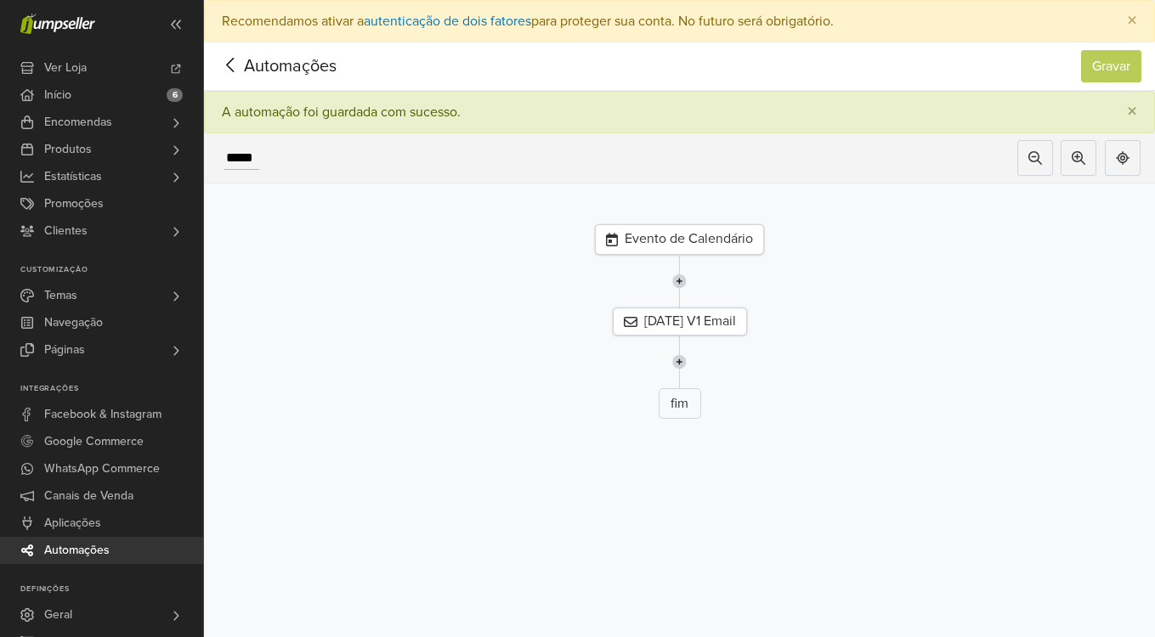
click at [241, 56] on icon at bounding box center [230, 64] width 26 height 21
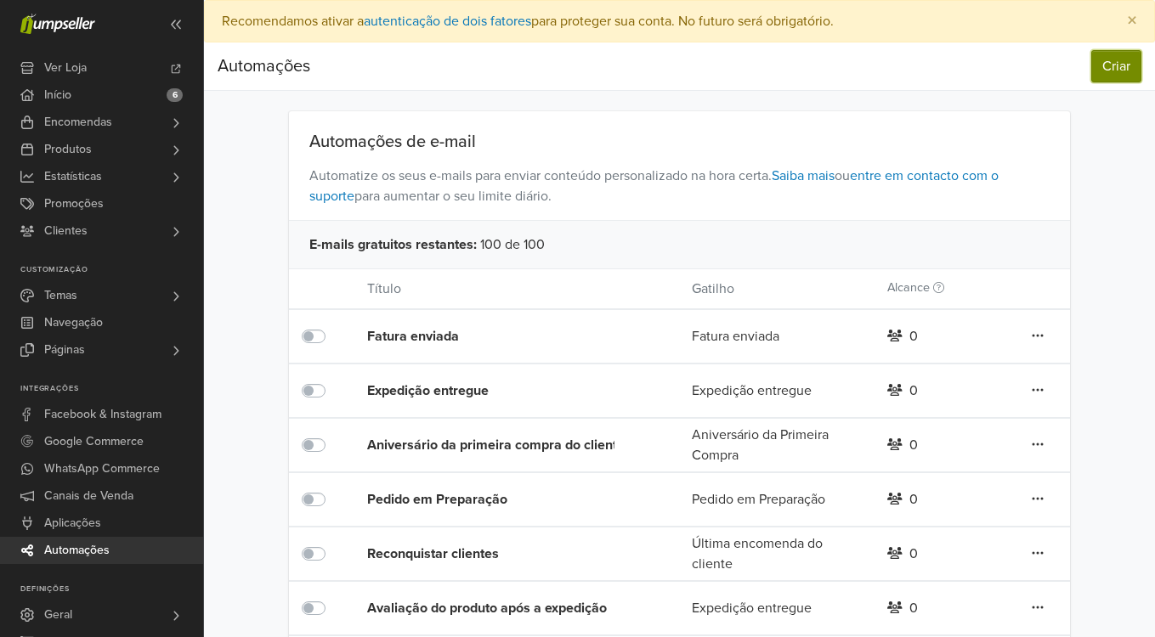
click at [1116, 82] on button "Criar" at bounding box center [1116, 66] width 50 height 32
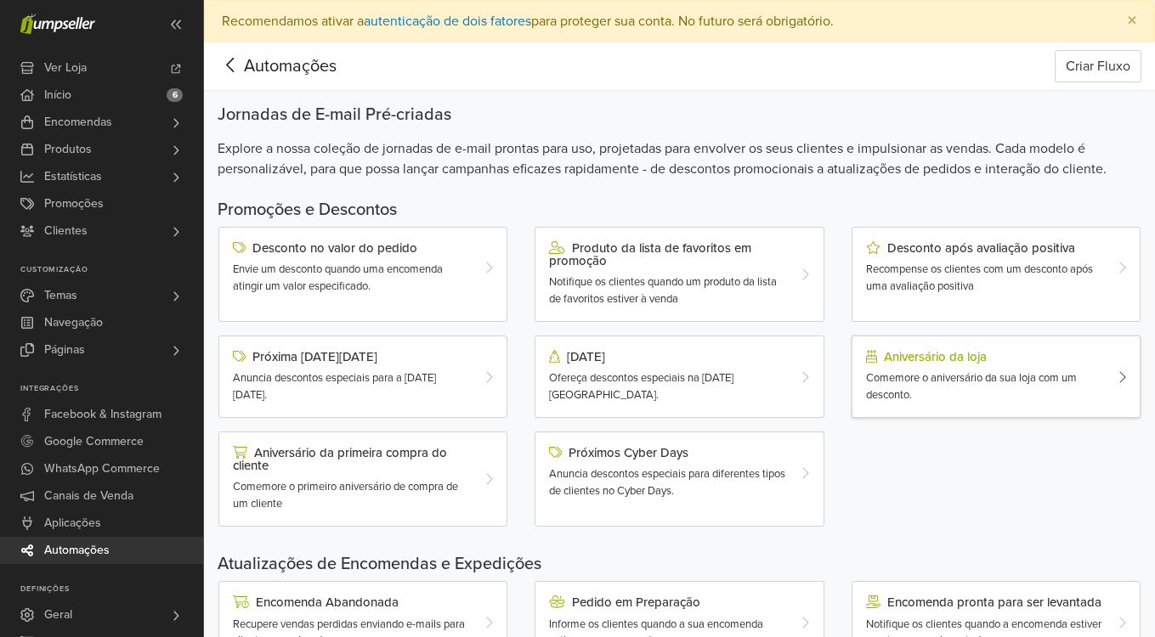
click at [974, 403] on div "Comemore o aniversário da sua loja com um desconto." at bounding box center [984, 386] width 236 height 33
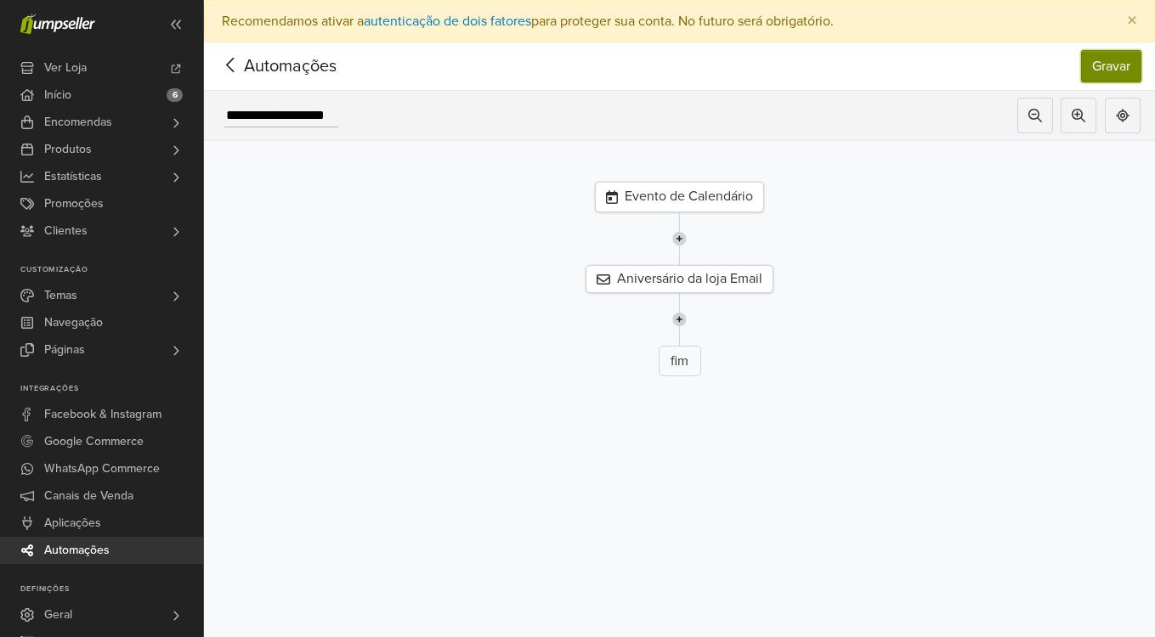
click at [1103, 65] on button "Gravar" at bounding box center [1111, 66] width 60 height 32
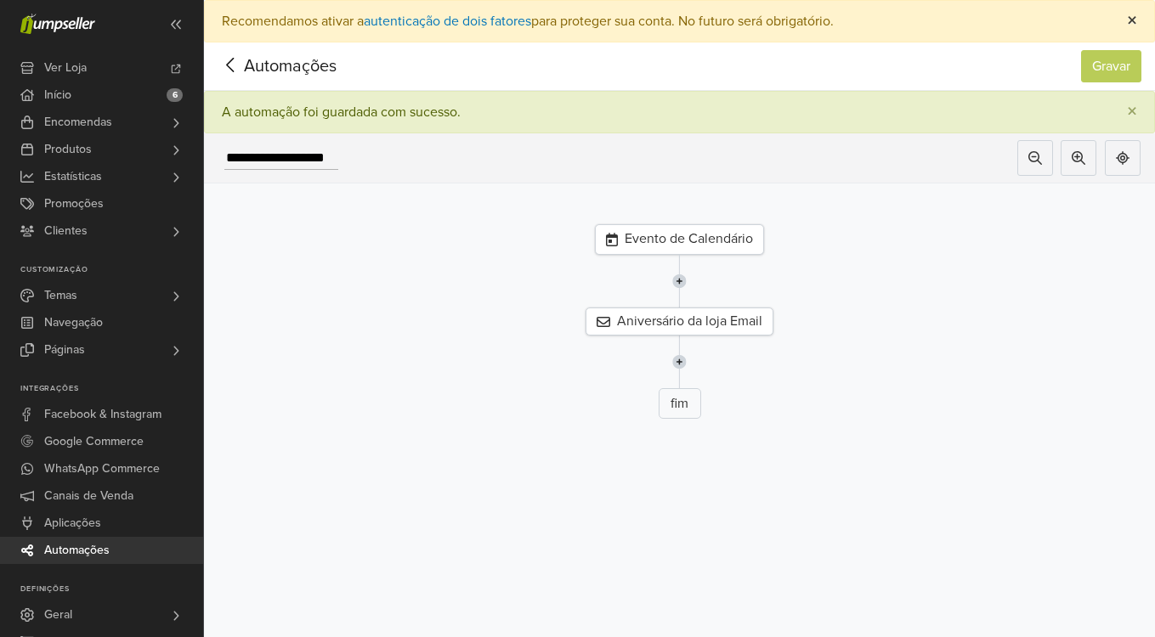
click at [1127, 27] on span "×" at bounding box center [1132, 20] width 10 height 25
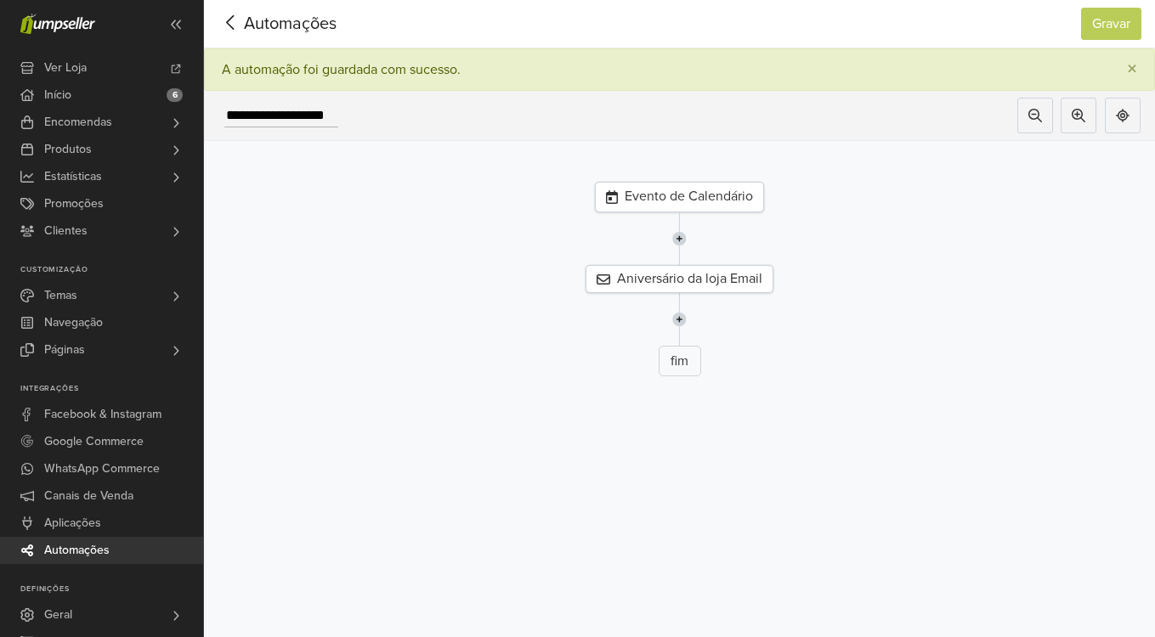
click at [235, 25] on icon at bounding box center [230, 22] width 26 height 21
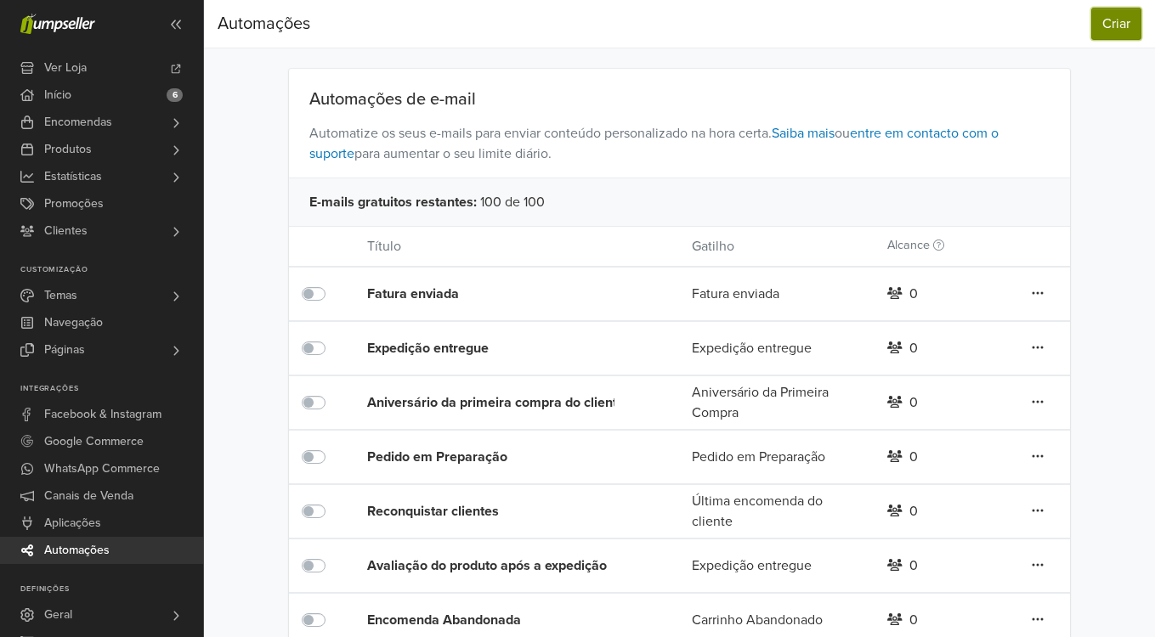
click at [1108, 21] on button "Criar" at bounding box center [1116, 24] width 50 height 32
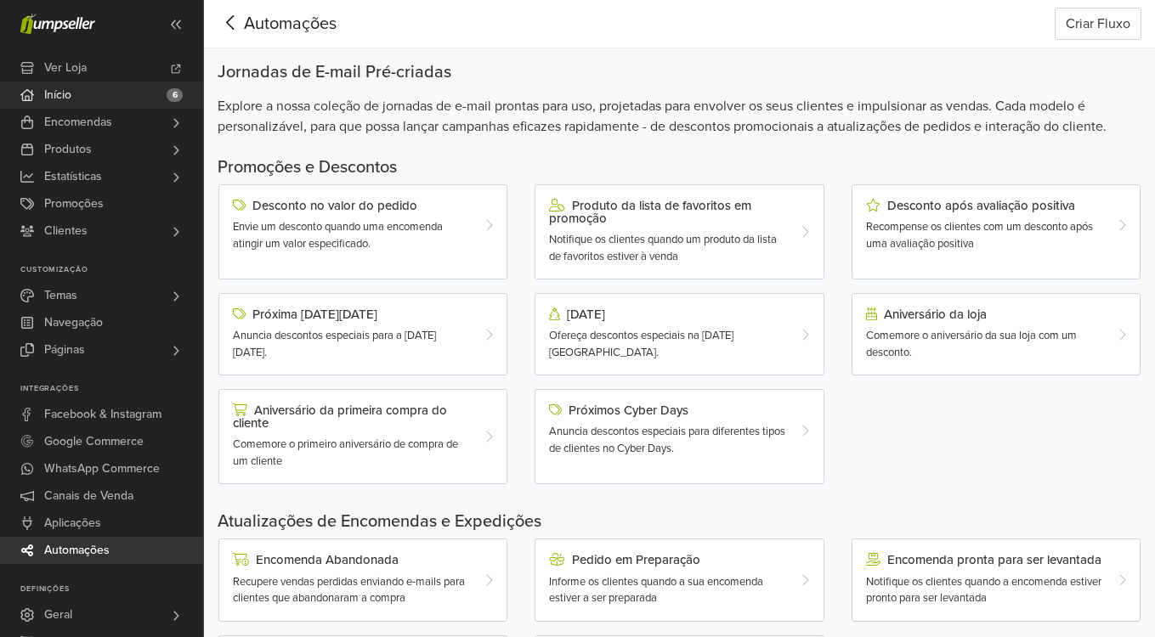
click at [89, 94] on link "Início 6" at bounding box center [101, 95] width 203 height 27
